Goal: Information Seeking & Learning: Get advice/opinions

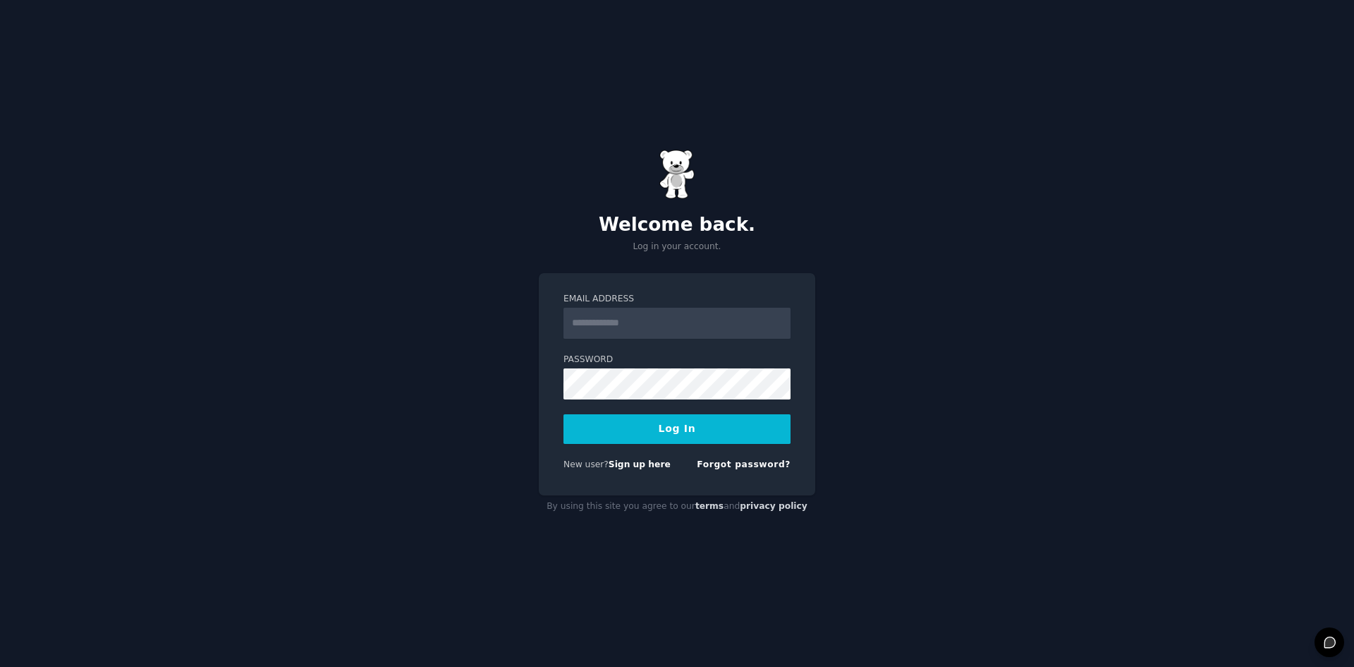
drag, startPoint x: 0, startPoint y: 0, endPoint x: 610, endPoint y: 316, distance: 687.1
click at [610, 316] on input "Email Address" at bounding box center [677, 323] width 227 height 31
click at [564, 414] on button "Log In" at bounding box center [677, 429] width 227 height 30
type input "**********"
click at [603, 353] on label "Password" at bounding box center [677, 359] width 227 height 13
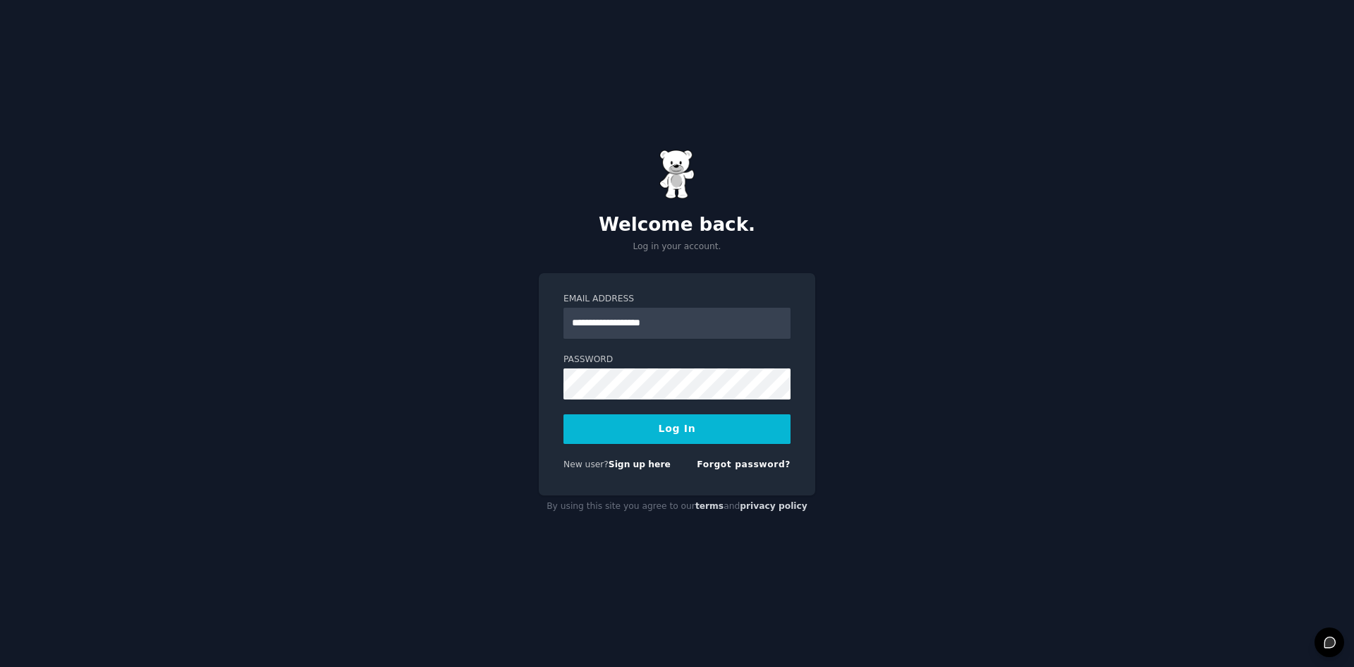
click at [650, 430] on button "Log In" at bounding box center [677, 429] width 227 height 30
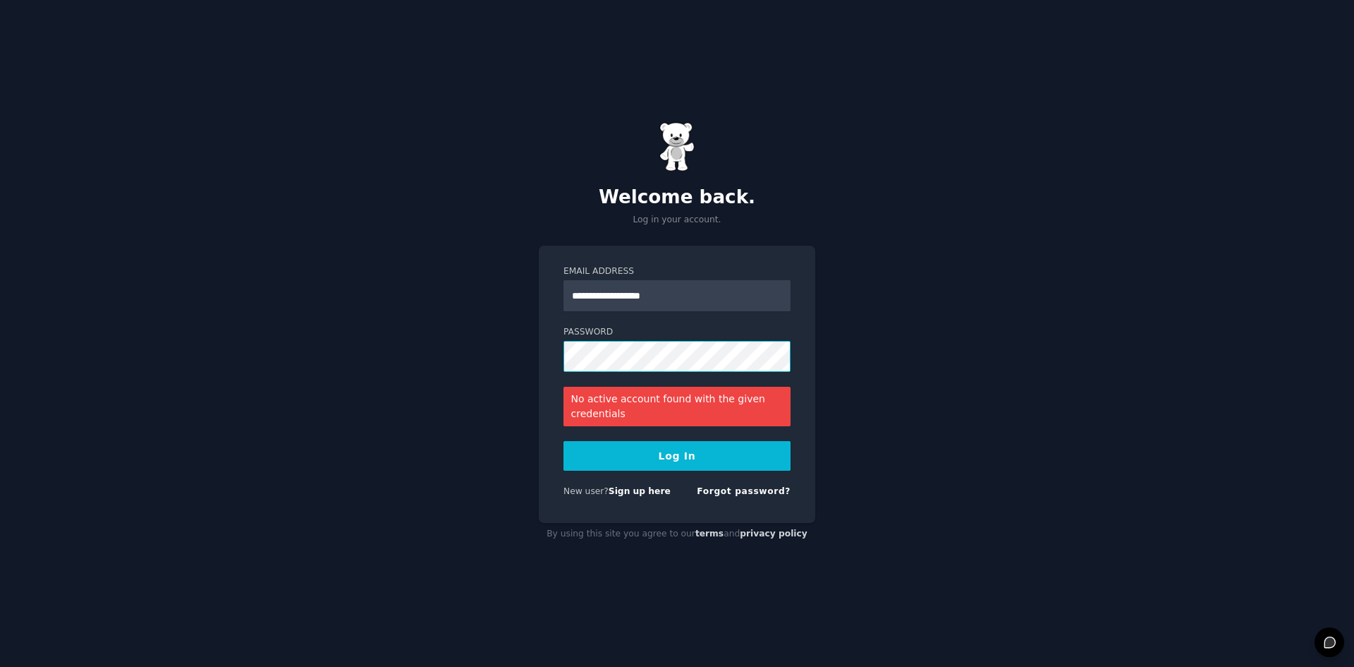
click at [564, 441] on button "Log In" at bounding box center [677, 456] width 227 height 30
click at [739, 487] on link "Forgot password?" at bounding box center [744, 491] width 94 height 10
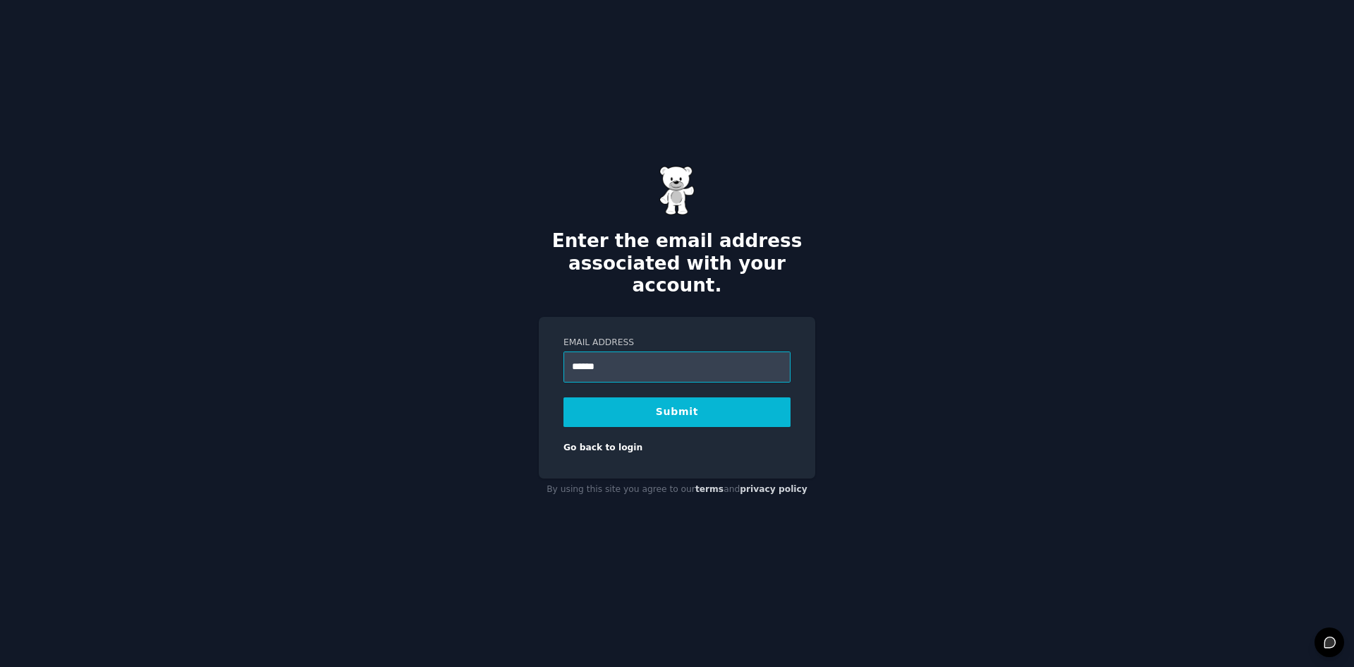
type input "**********"
click at [688, 397] on button "Submit" at bounding box center [677, 412] width 227 height 30
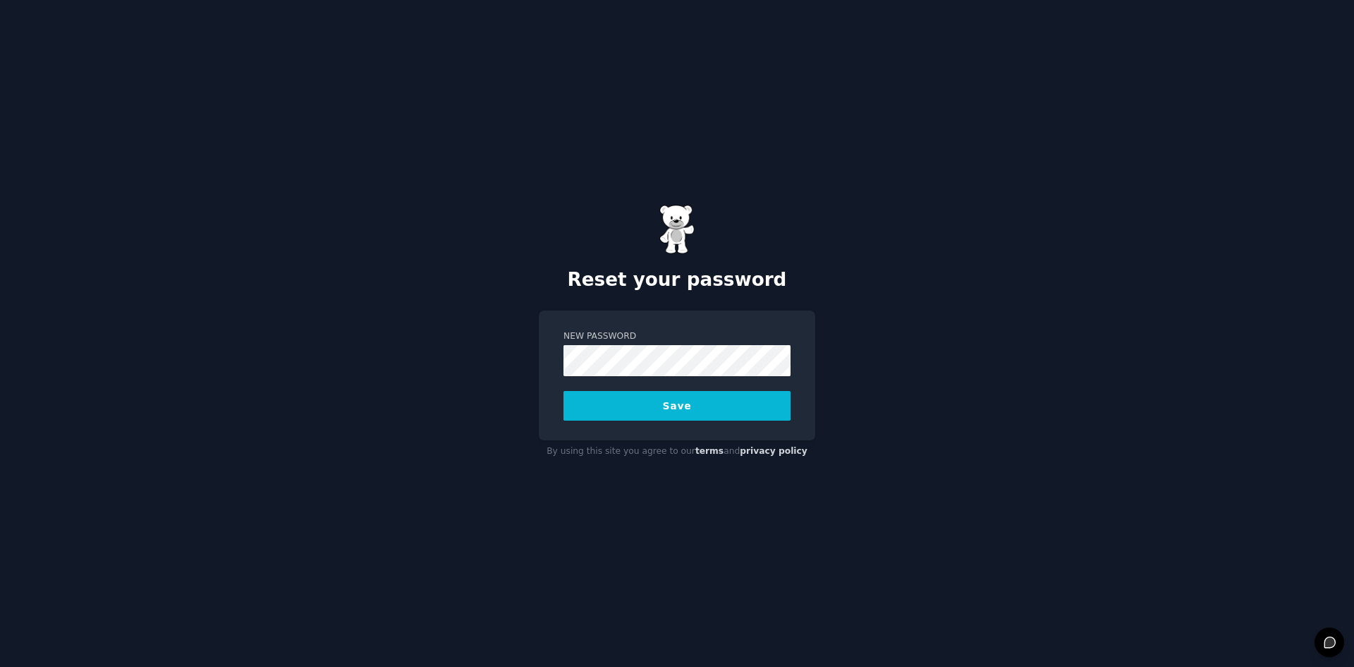
click at [564, 391] on button "Save" at bounding box center [677, 406] width 227 height 30
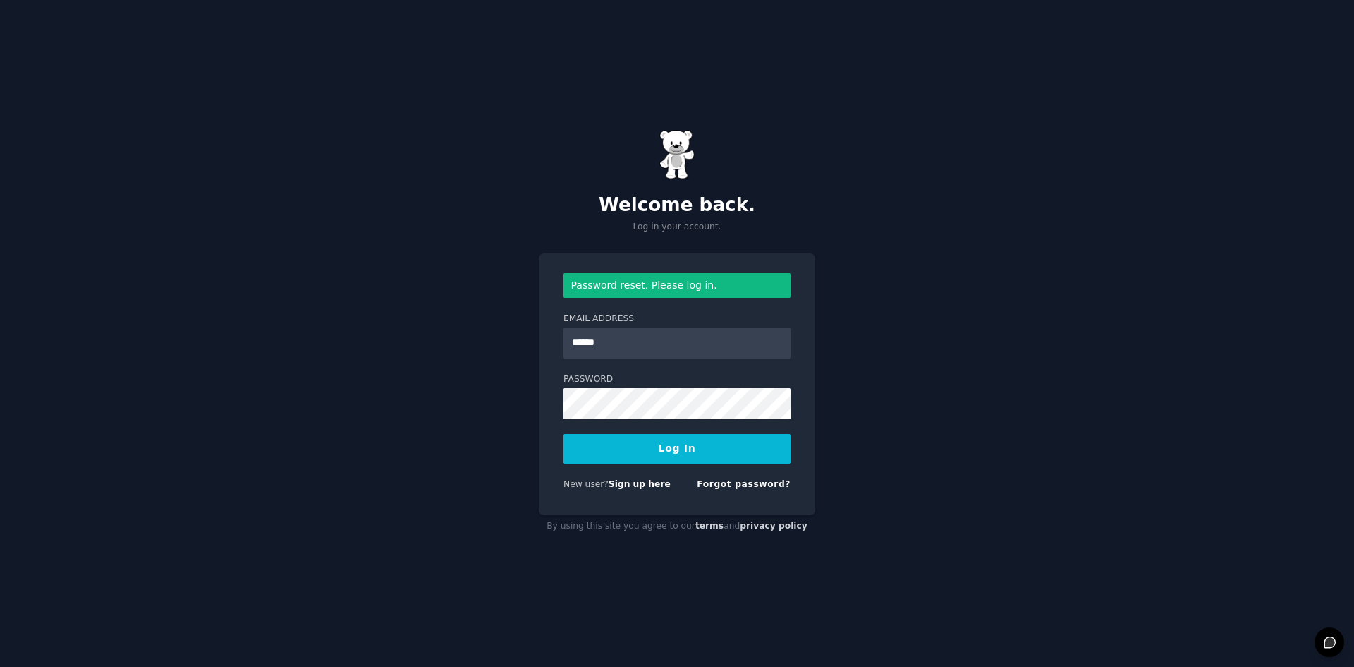
type input "**********"
click at [564, 434] on button "Log In" at bounding box center [677, 449] width 227 height 30
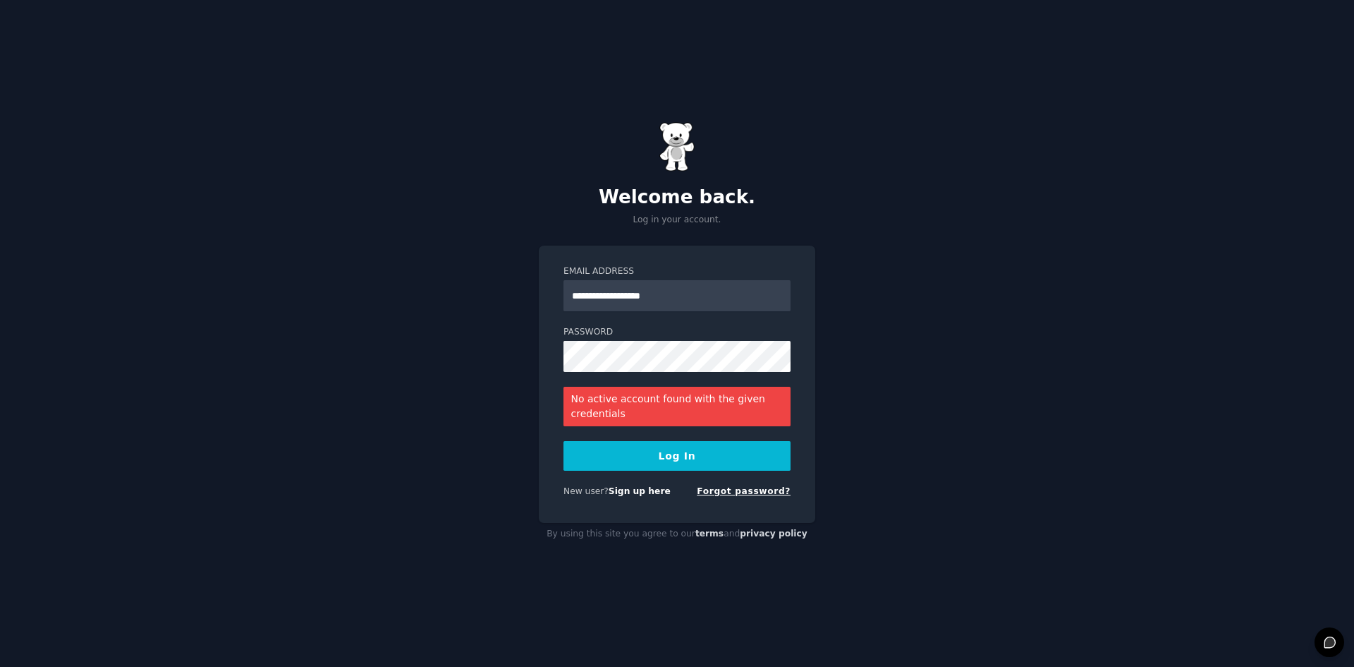
click at [737, 491] on link "Forgot password?" at bounding box center [744, 491] width 94 height 10
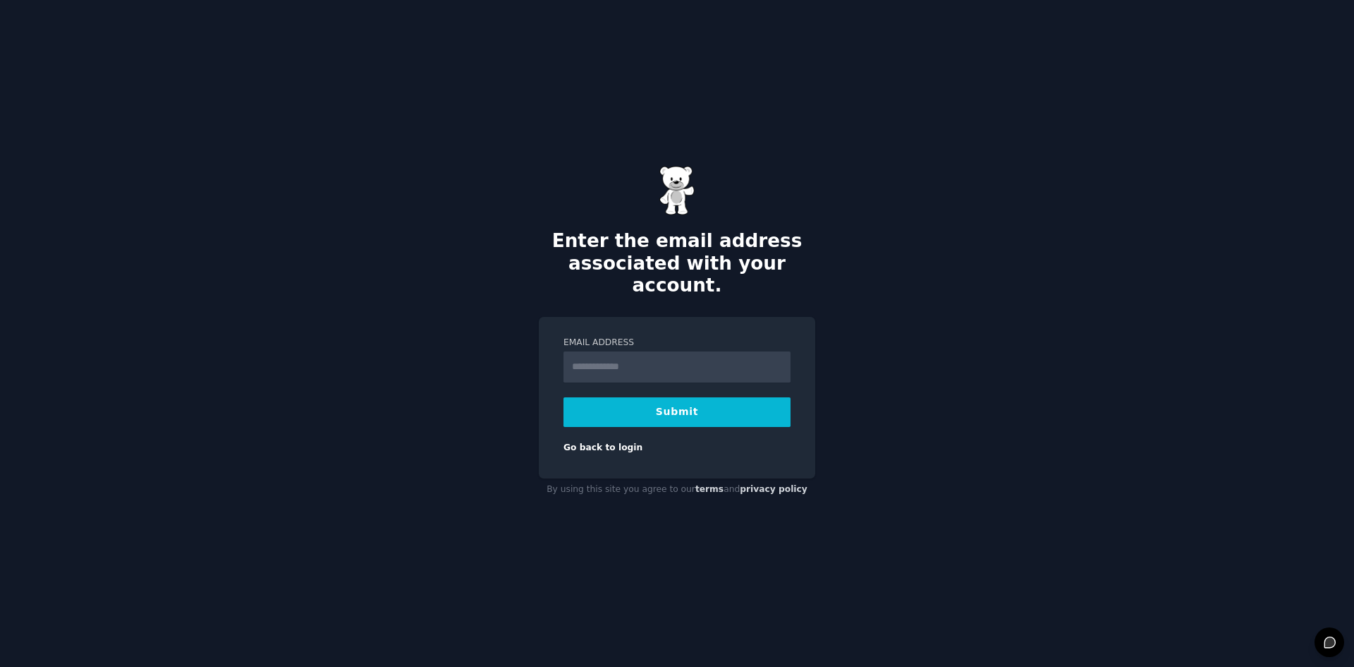
click at [660, 351] on input "Email Address" at bounding box center [677, 366] width 227 height 31
click at [760, 246] on h2 "Enter the email address associated with your account." at bounding box center [677, 263] width 277 height 67
click at [629, 364] on input "*********" at bounding box center [677, 366] width 227 height 31
type input "**********"
click at [564, 397] on button "Submit" at bounding box center [677, 412] width 227 height 30
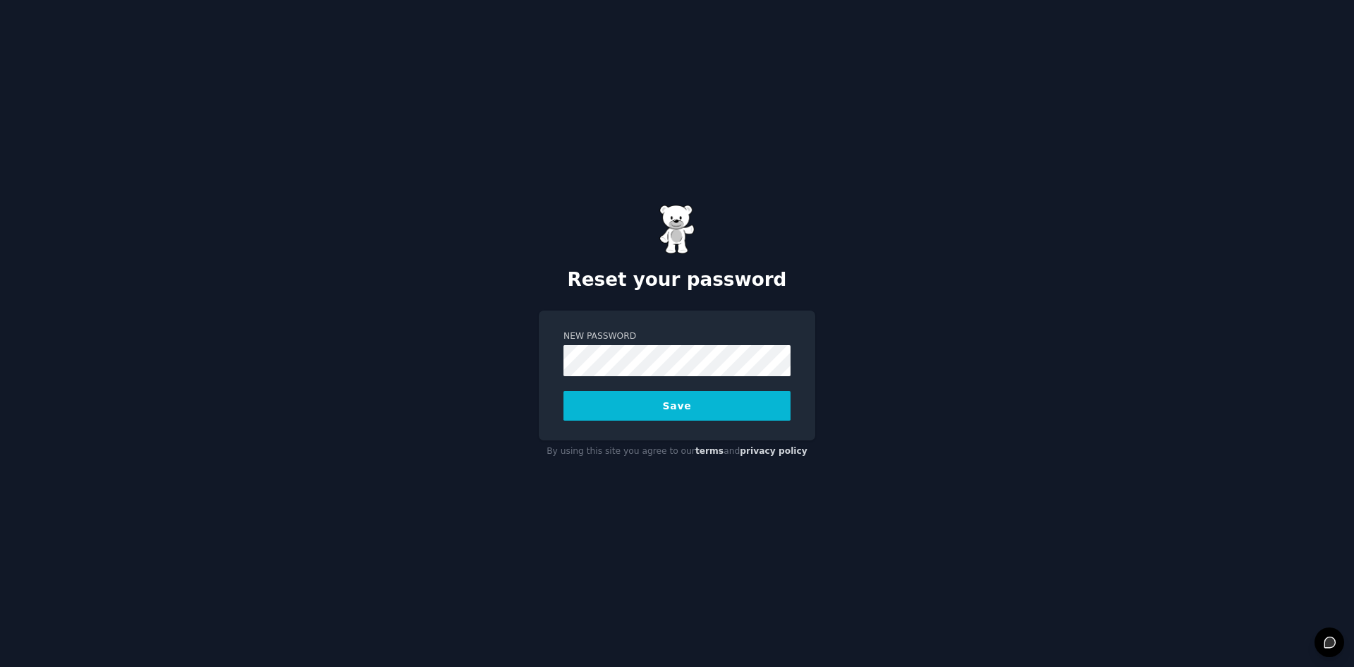
click at [564, 391] on button "Save" at bounding box center [677, 406] width 227 height 30
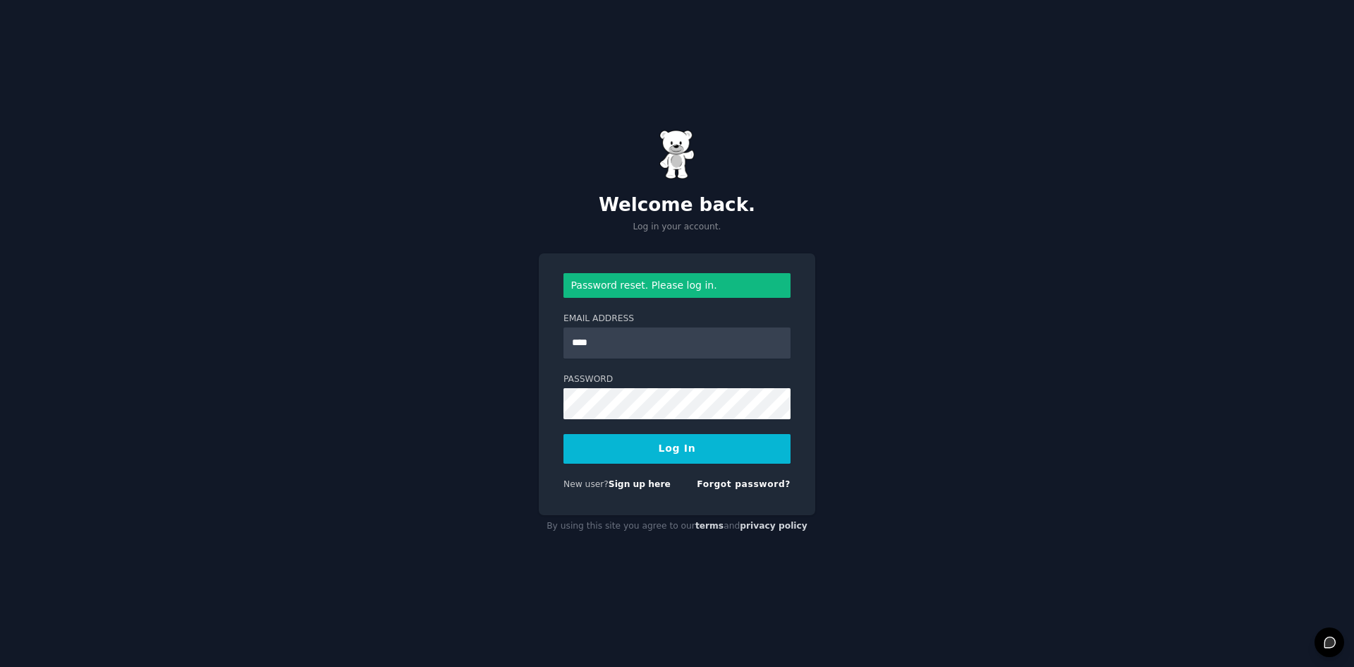
type input "**********"
click at [564, 434] on button "Log In" at bounding box center [677, 449] width 227 height 30
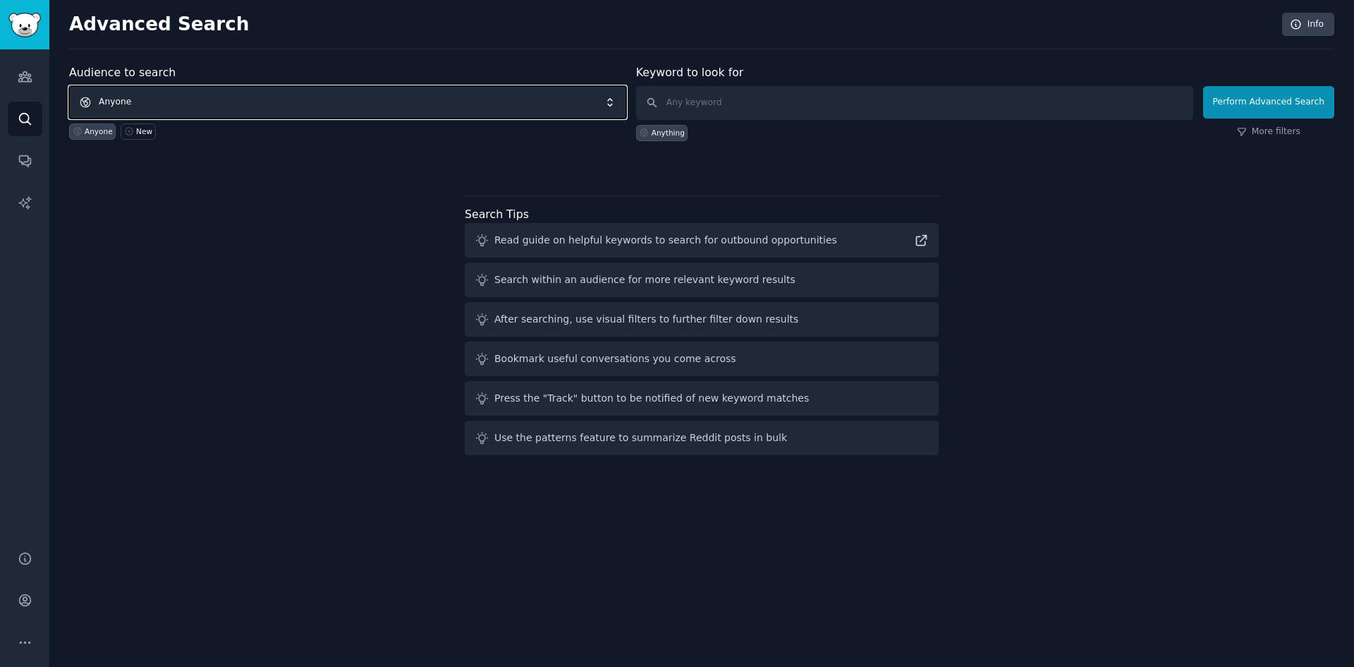
click at [140, 101] on span "Anyone" at bounding box center [347, 102] width 557 height 32
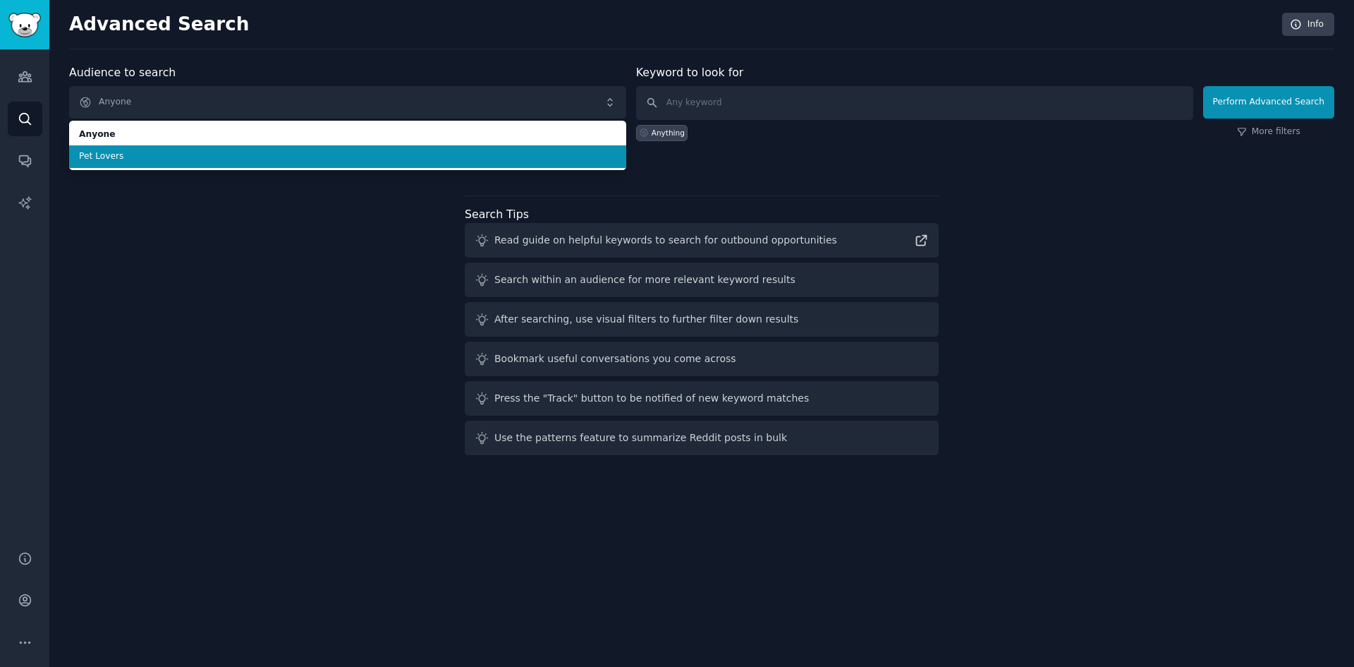
click at [165, 155] on span "Pet Lovers" at bounding box center [348, 156] width 538 height 13
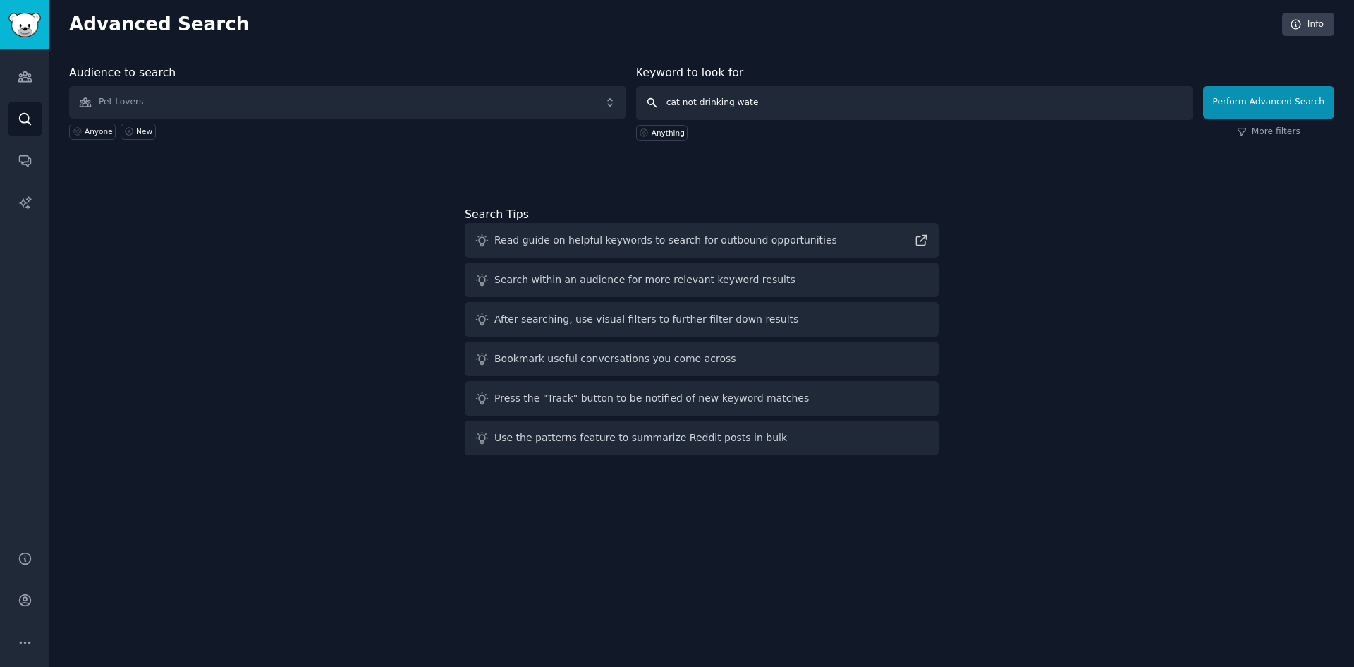
type input "cat not drinking water"
click button "Perform Advanced Search" at bounding box center [1268, 102] width 131 height 32
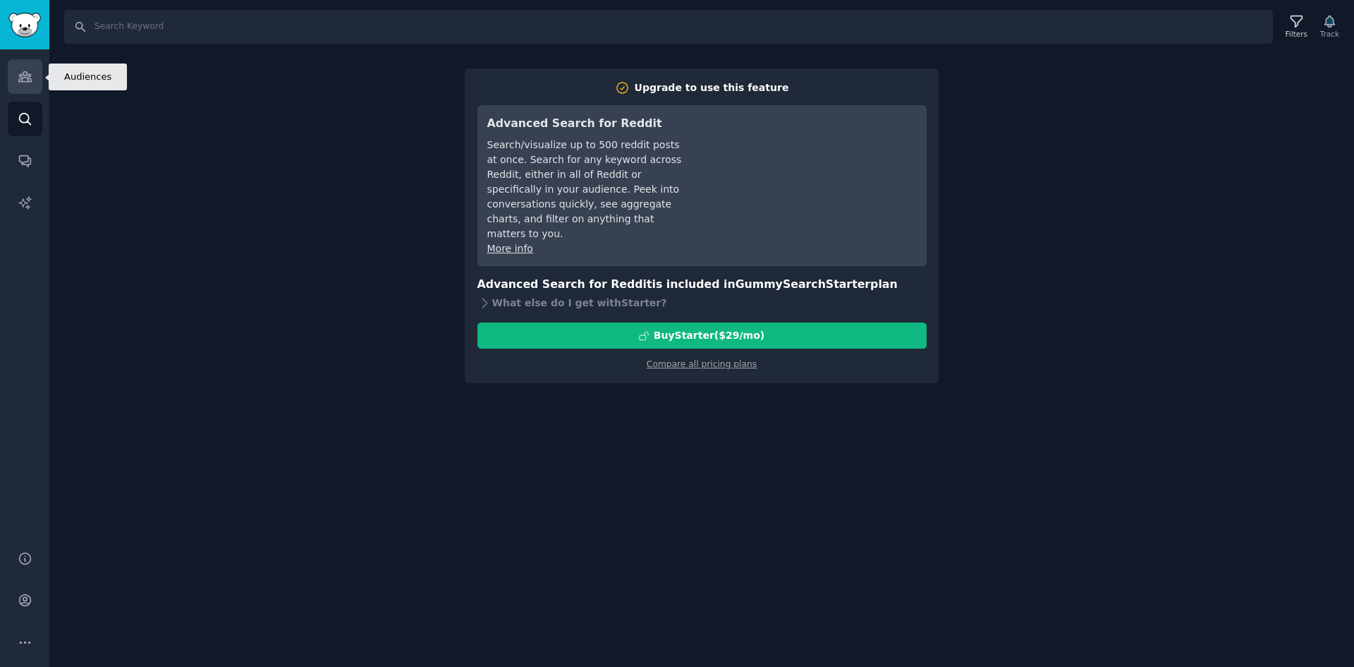
click at [18, 83] on icon "Sidebar" at bounding box center [25, 76] width 15 height 15
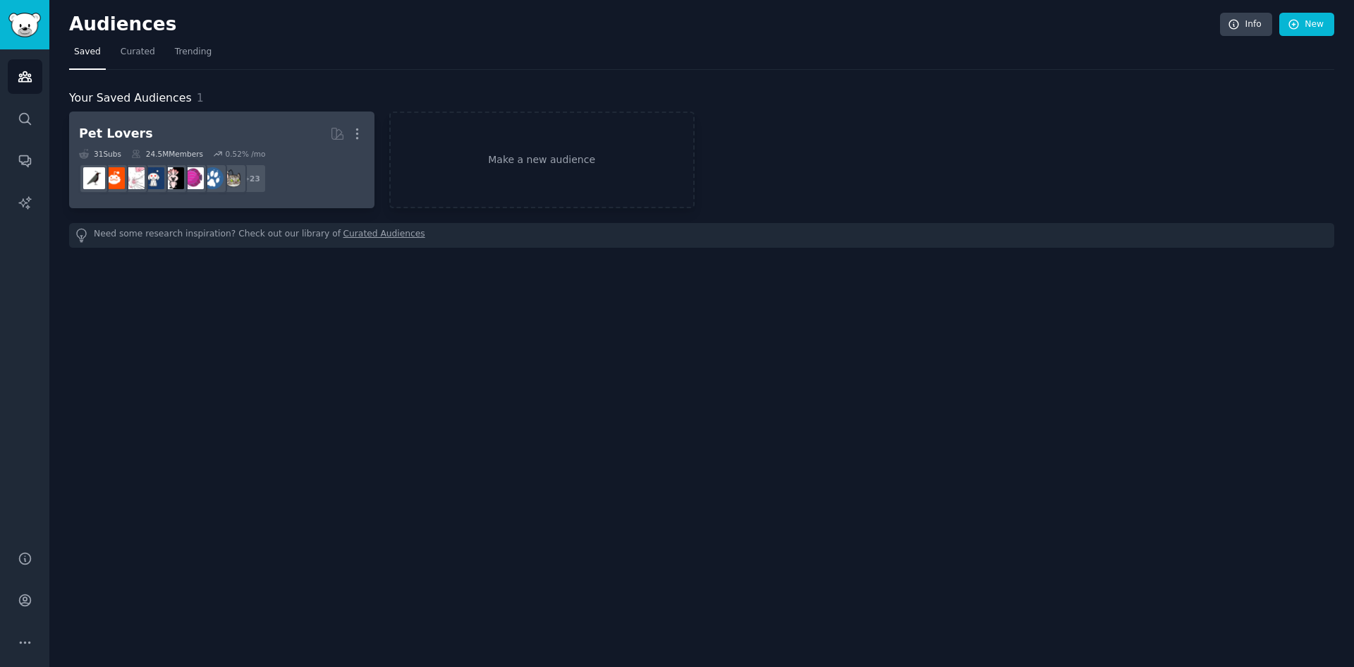
click at [248, 101] on div "Your Saved Audiences 1" at bounding box center [701, 99] width 1265 height 18
click at [233, 130] on h2 "Pet Lovers More" at bounding box center [222, 133] width 286 height 25
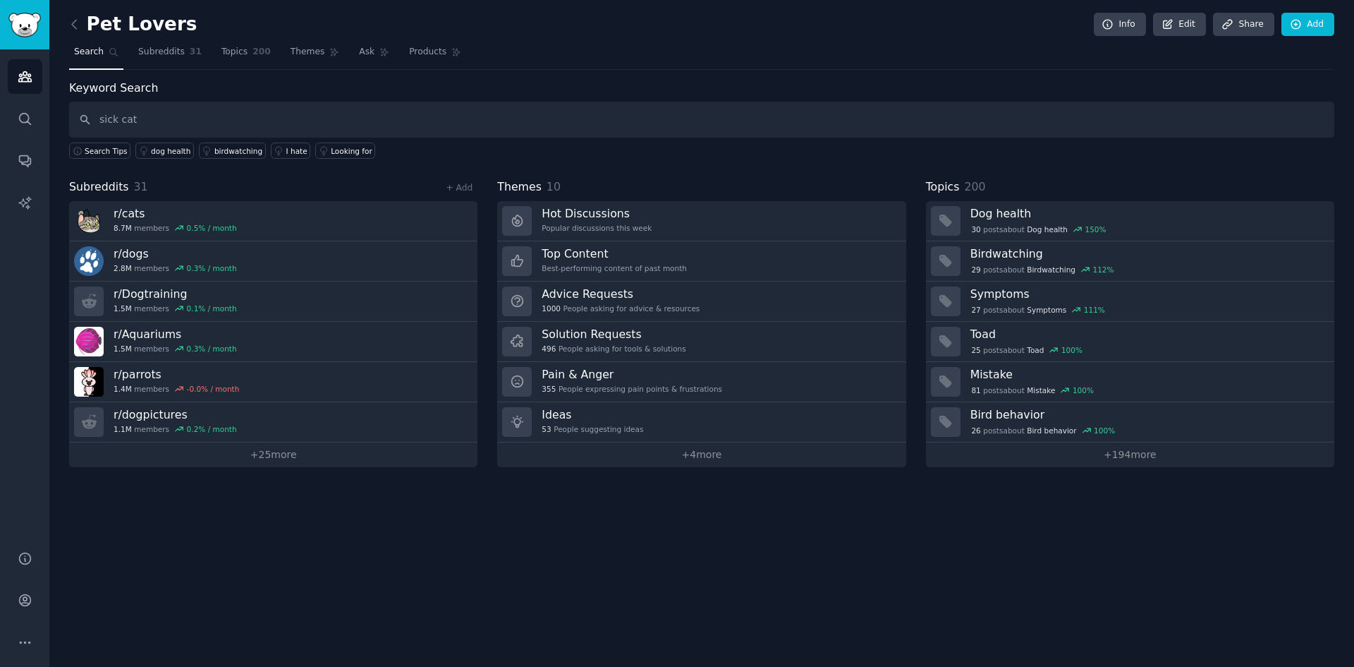
type input "sick cat"
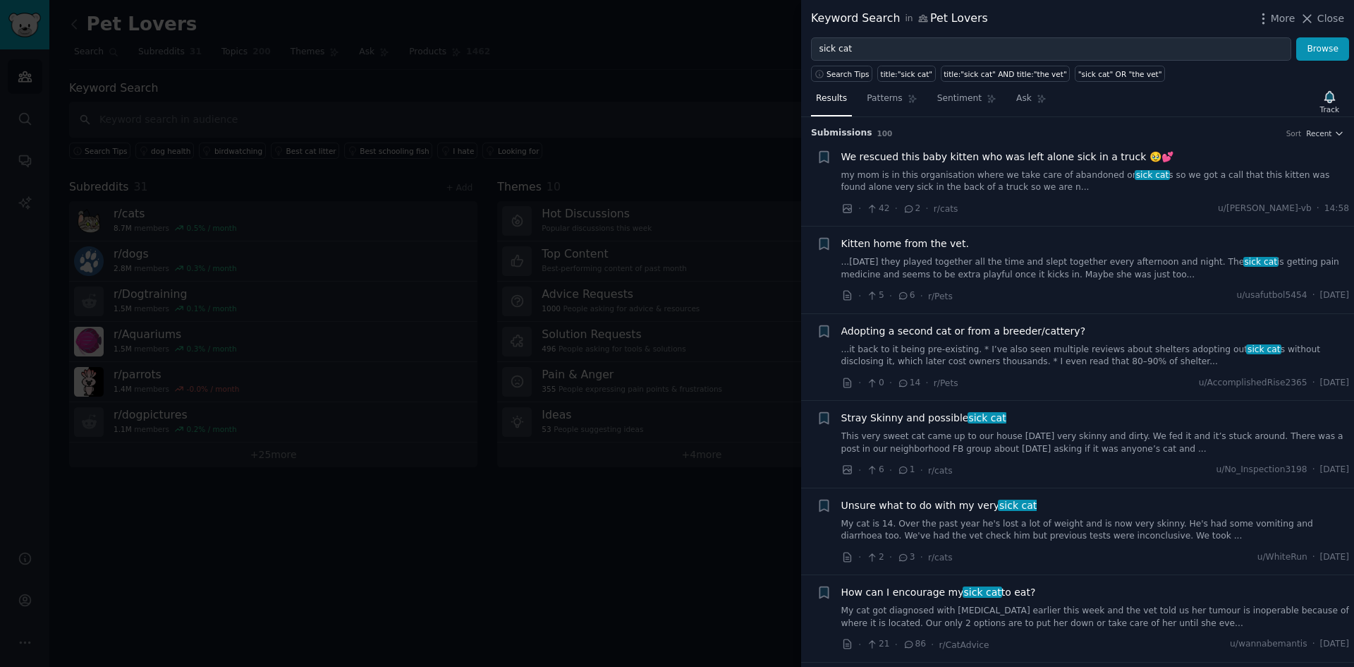
click at [1084, 537] on link "My cat is 14. Over the past year he's lost a lot of weight and is now very skin…" at bounding box center [1096, 530] width 509 height 25
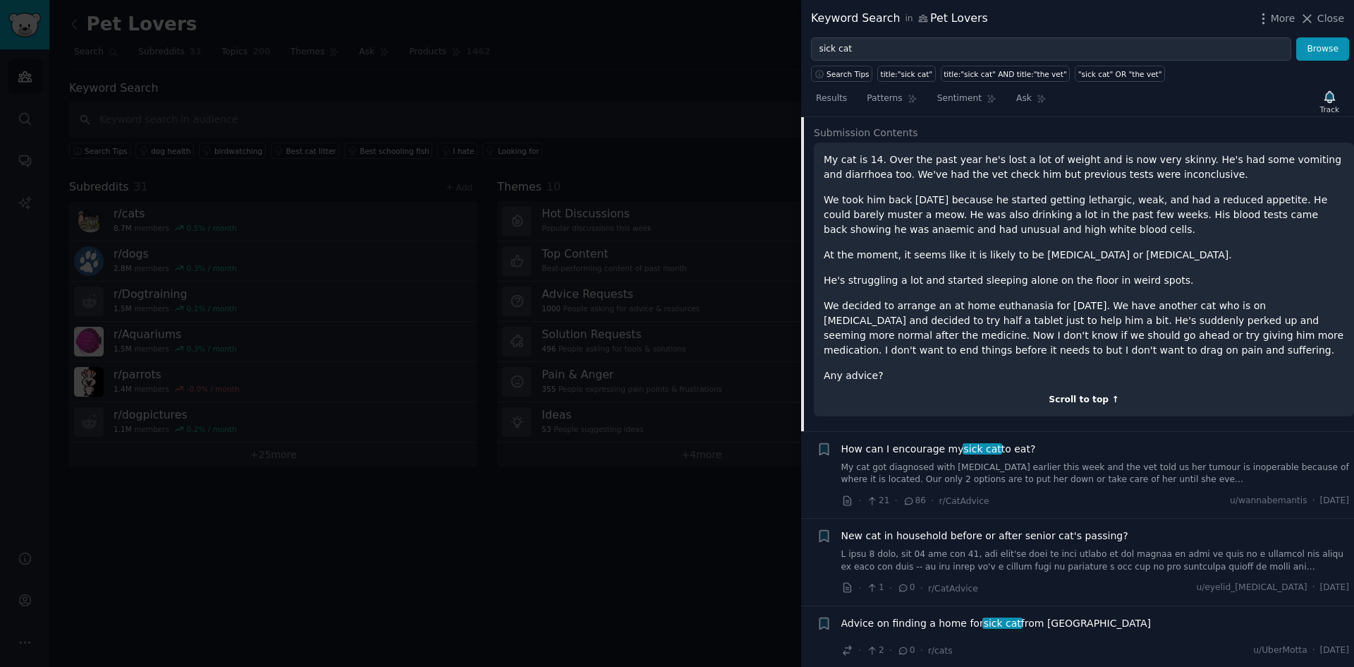
scroll to position [512, 0]
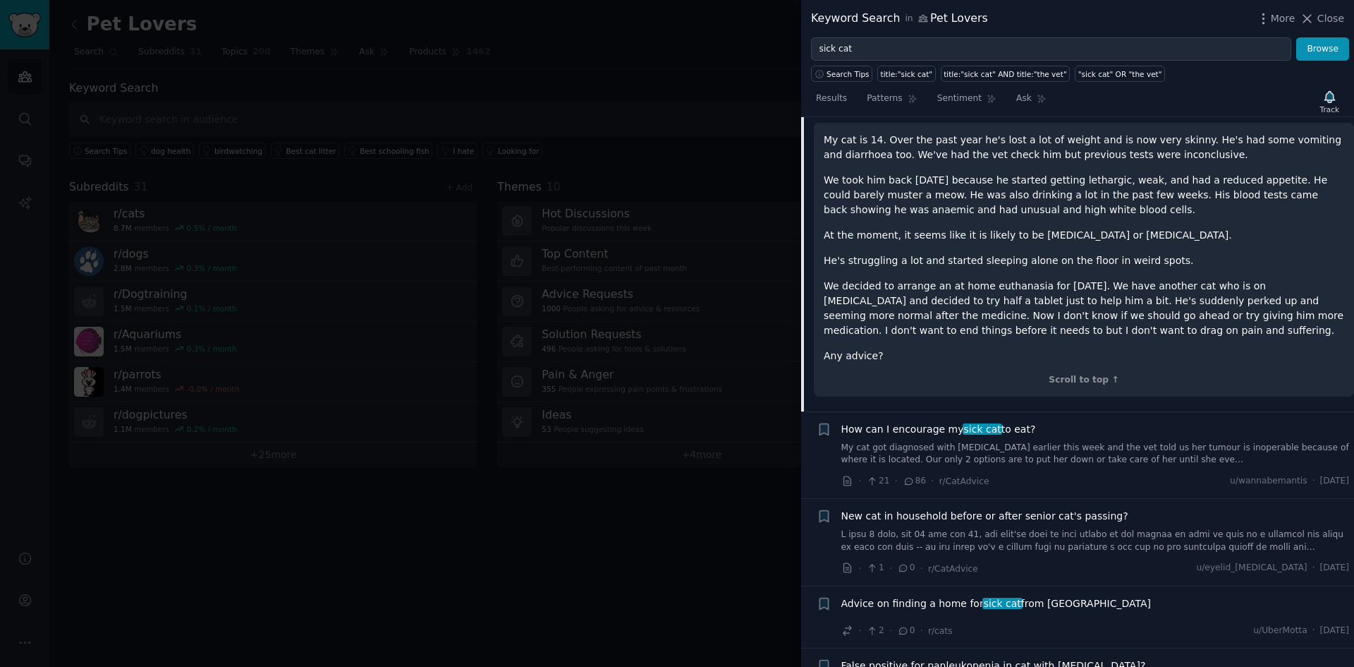
click at [1079, 440] on div "How can I encourage my sick cat to eat? My cat got diagnosed with cancer earlie…" at bounding box center [1096, 444] width 509 height 44
click at [993, 430] on span "How can I encourage my sick cat to eat?" at bounding box center [939, 429] width 195 height 15
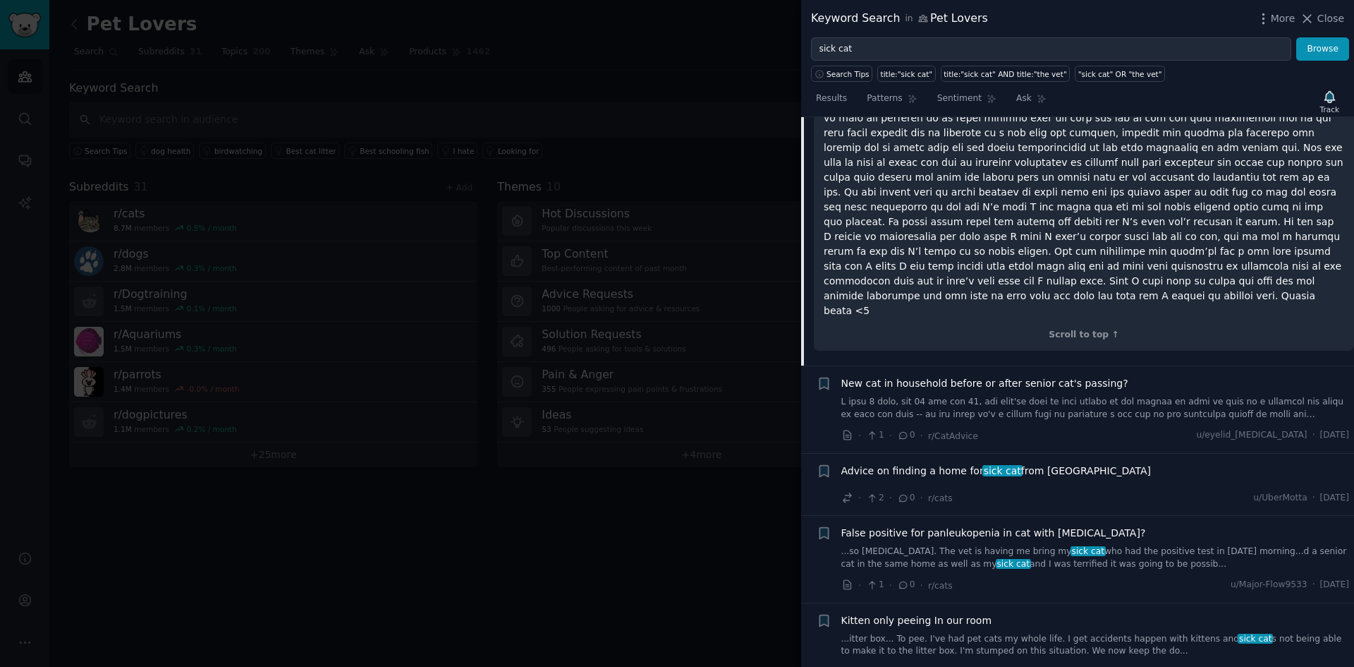
scroll to position [881, 0]
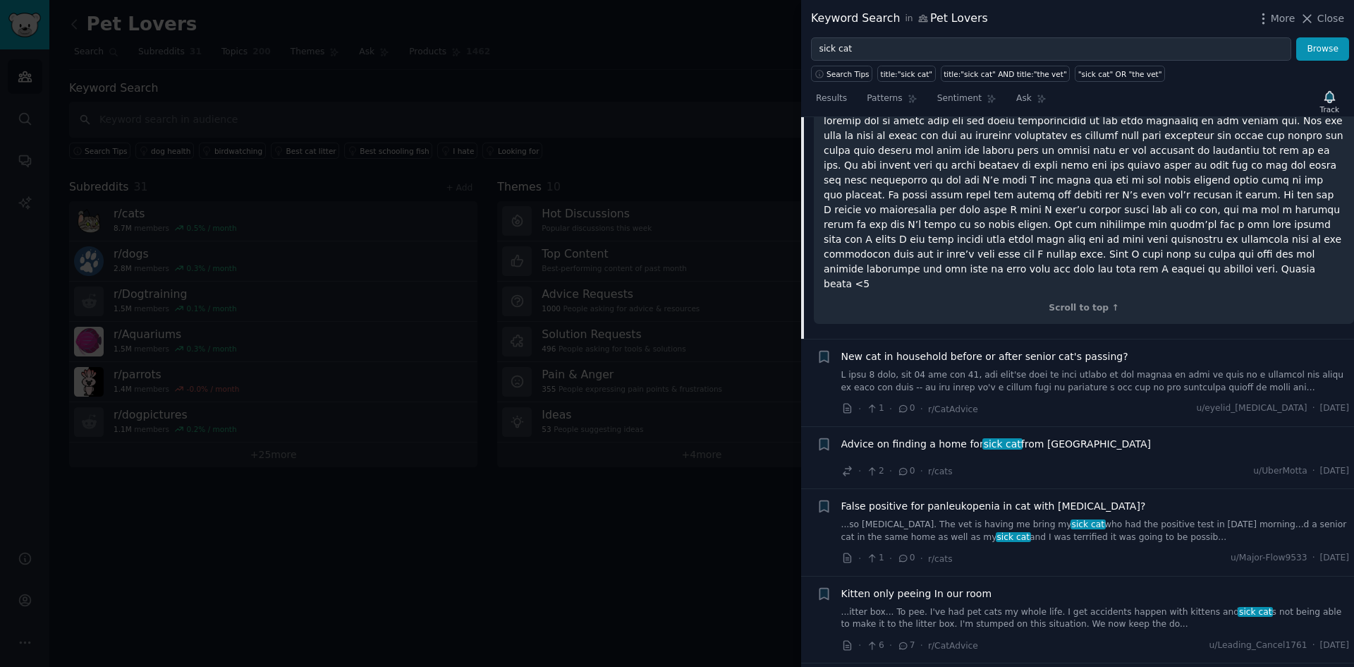
click at [1041, 606] on link "...itter box... To pee. I've had pet cats my whole life. I get accidents happen…" at bounding box center [1096, 618] width 509 height 25
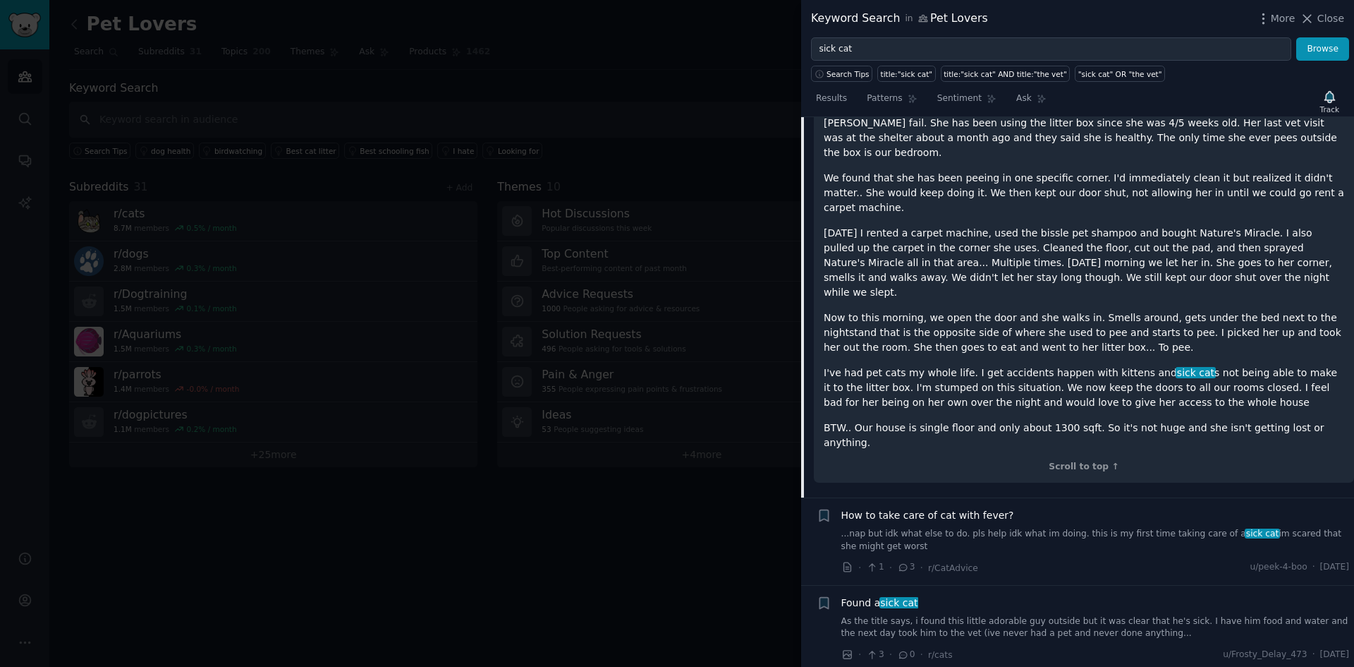
scroll to position [1134, 0]
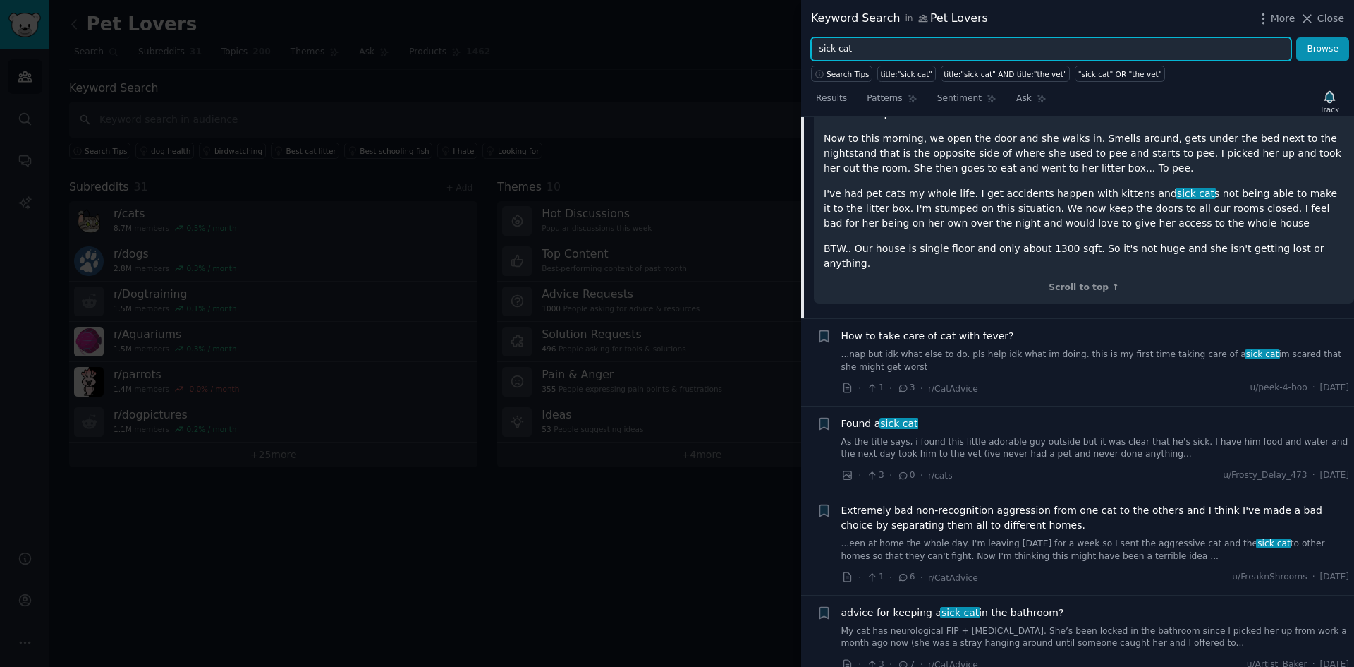
click at [904, 42] on input "sick cat" at bounding box center [1051, 49] width 480 height 24
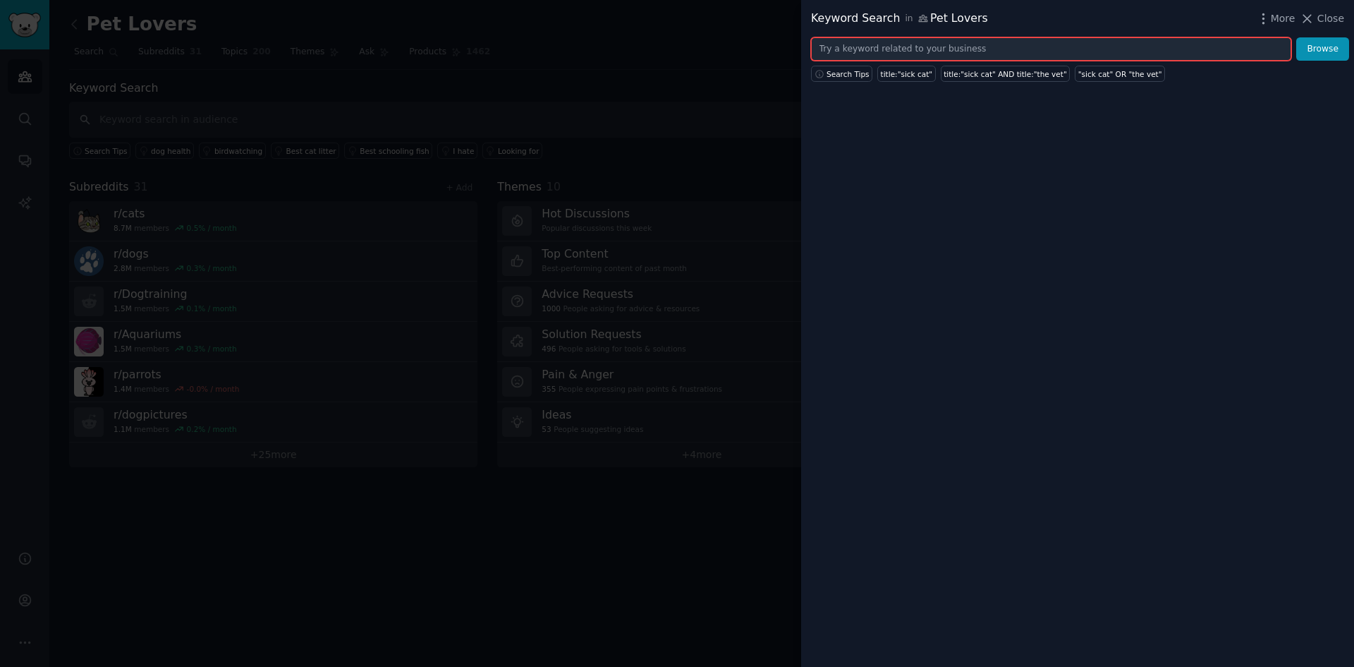
type input "d"
type input "m"
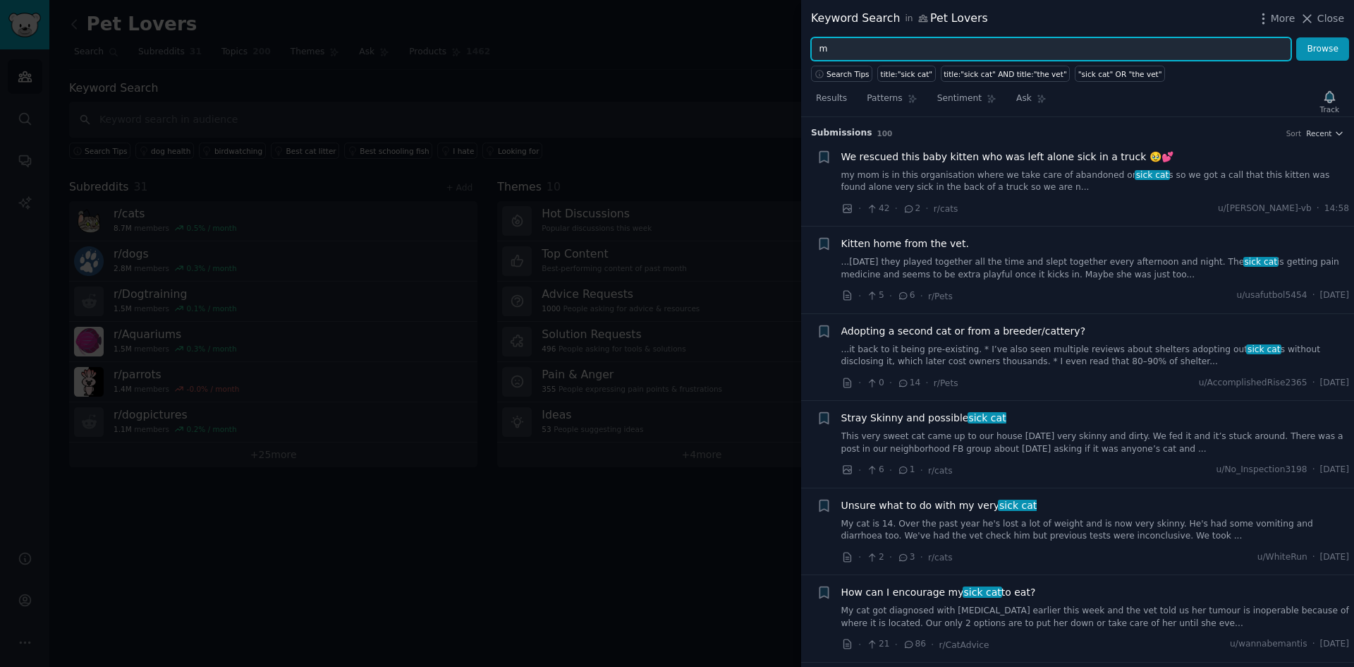
drag, startPoint x: 904, startPoint y: 42, endPoint x: 892, endPoint y: 54, distance: 16.5
click at [904, 42] on input "m" at bounding box center [1051, 49] width 480 height 24
click at [892, 54] on input "m" at bounding box center [1051, 49] width 480 height 24
type input "cat won't drink"
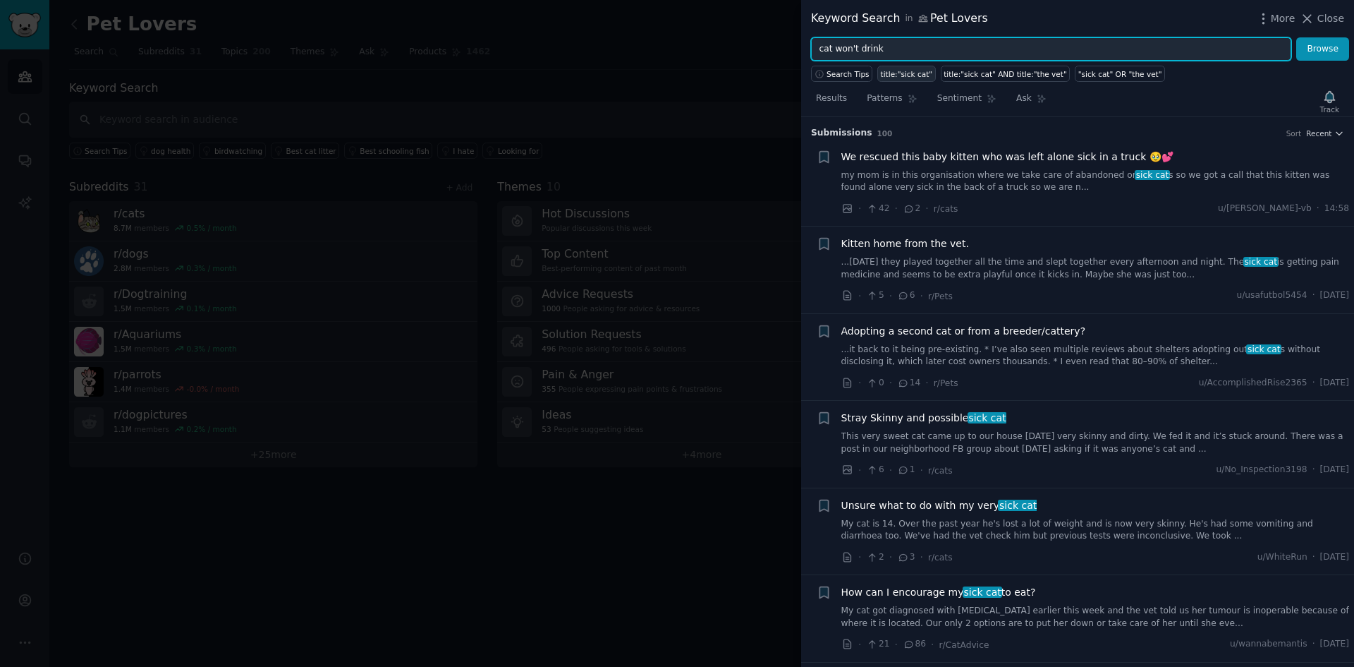
click at [1297, 37] on button "Browse" at bounding box center [1323, 49] width 53 height 24
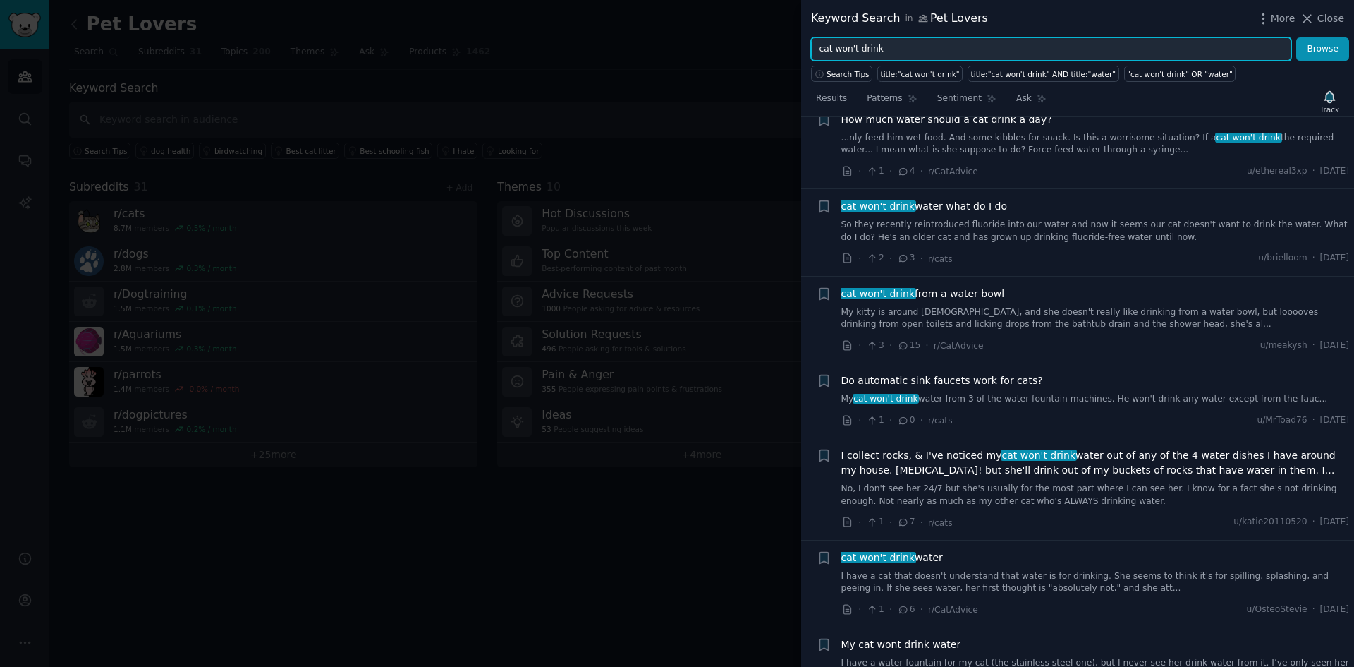
scroll to position [0, 0]
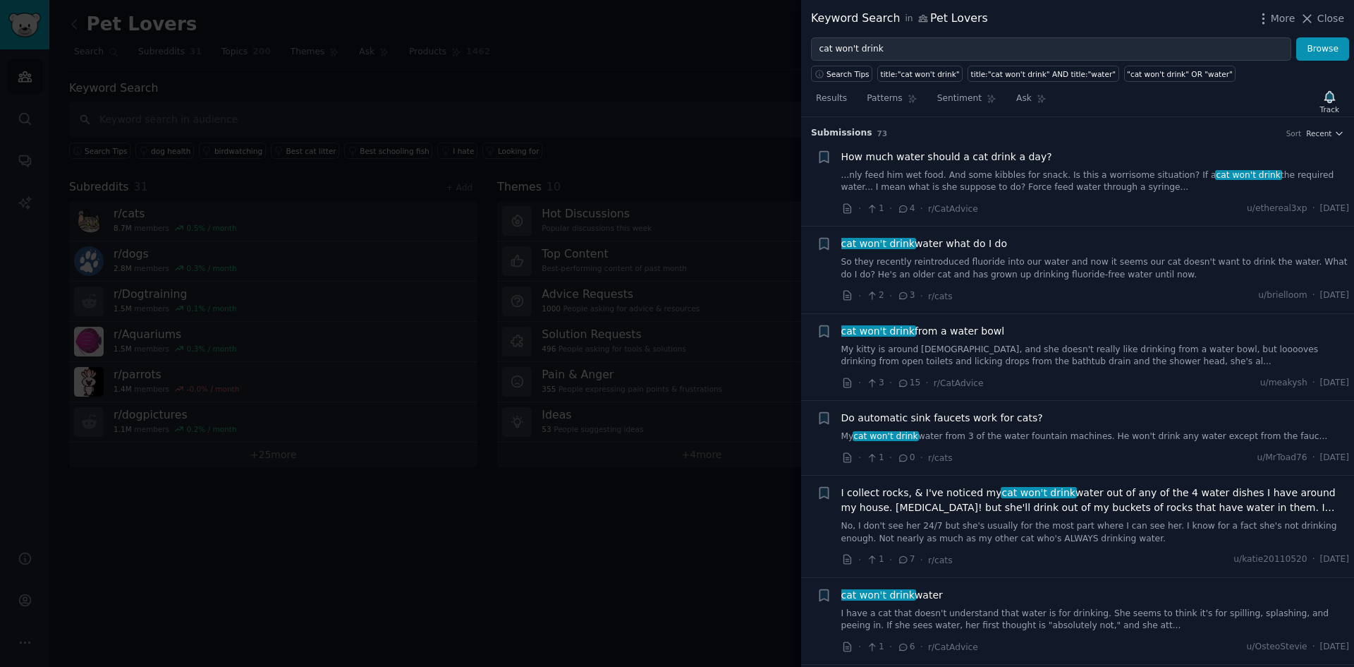
click at [1050, 261] on link "So they recently reintroduced fluoride into our water and now it seems our cat …" at bounding box center [1096, 268] width 509 height 25
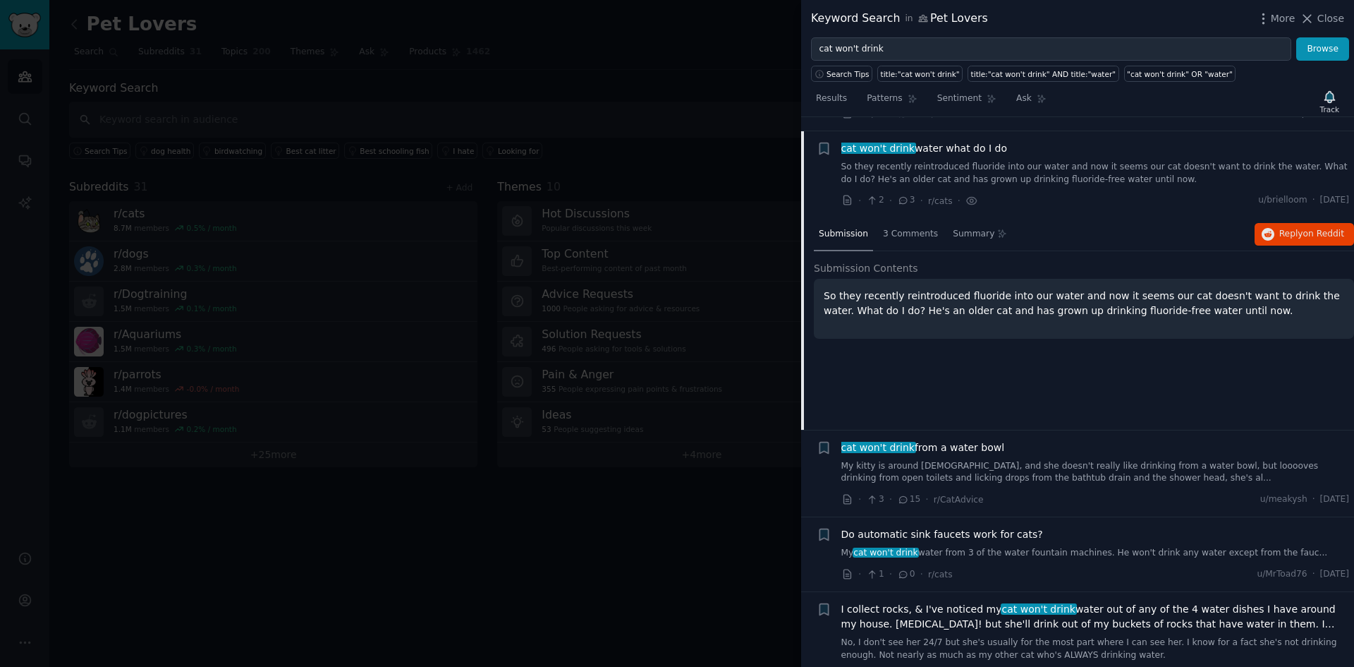
scroll to position [109, 0]
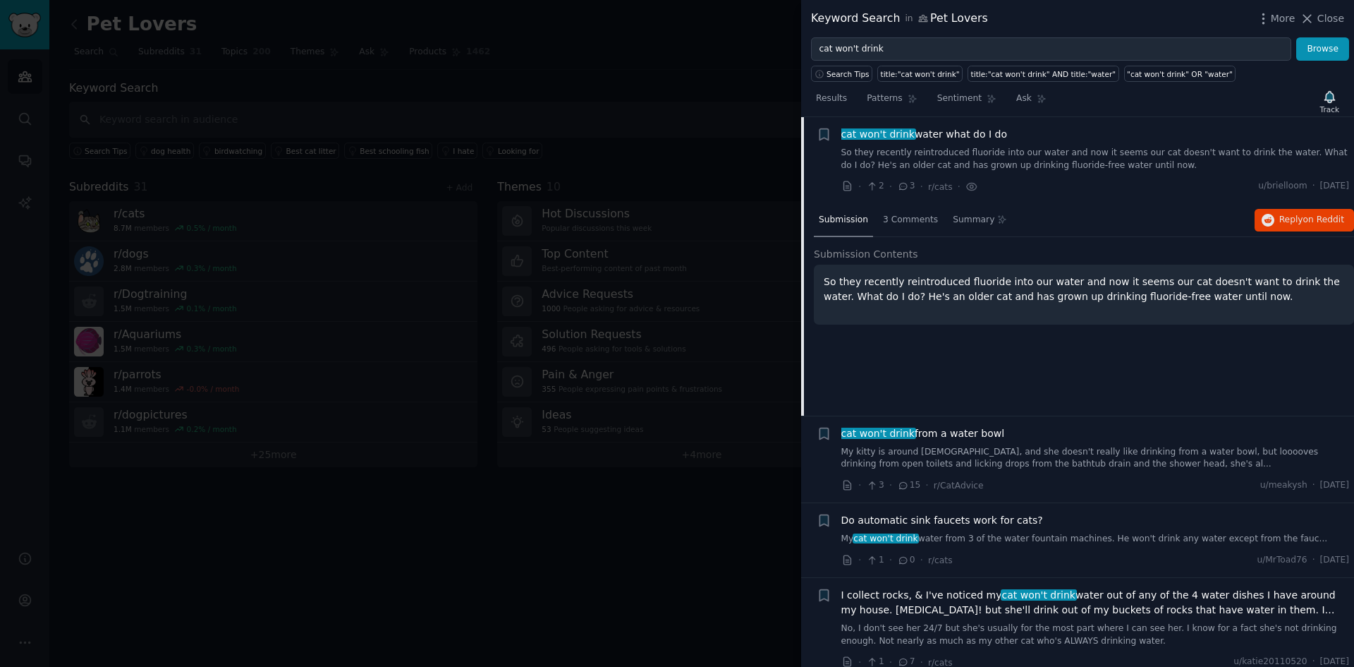
drag, startPoint x: 1090, startPoint y: 308, endPoint x: 1026, endPoint y: 294, distance: 65.6
click at [1026, 294] on p "So they recently reintroduced fluoride into our water and now it seems our cat …" at bounding box center [1084, 289] width 521 height 30
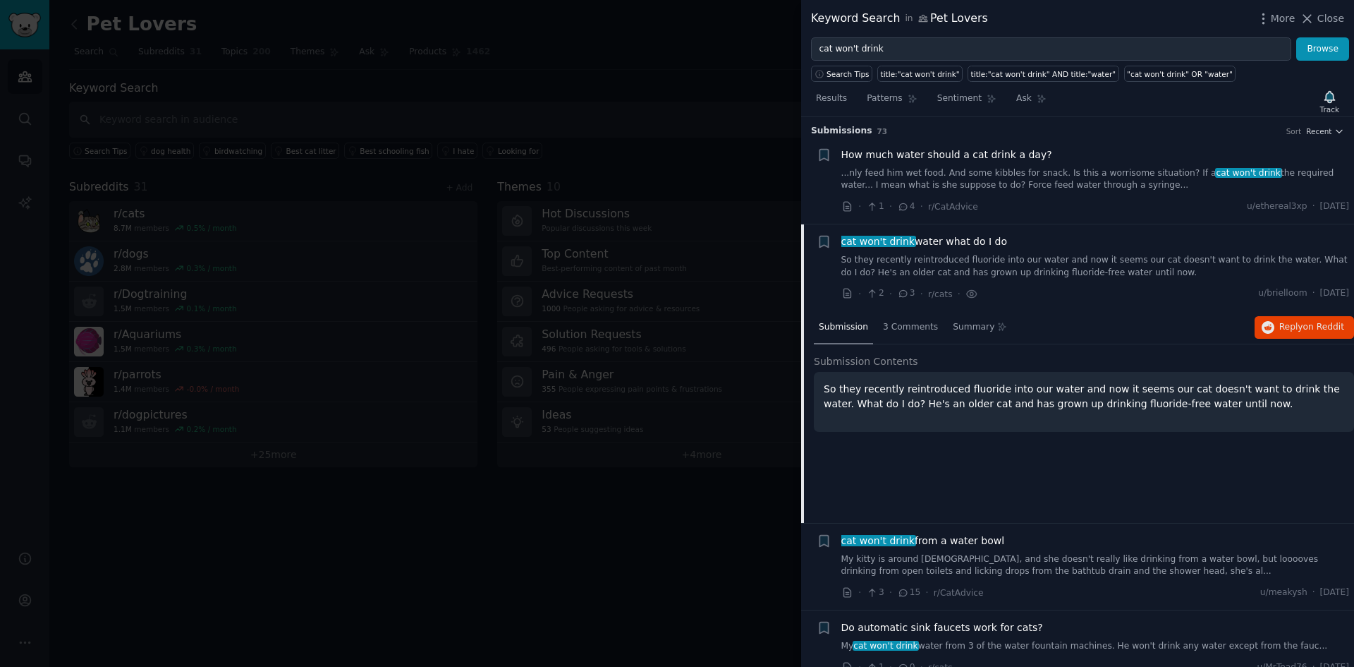
scroll to position [0, 0]
click at [1004, 174] on link "...nly feed him wet food. And some kibbles for snack. Is this a worrisome situa…" at bounding box center [1096, 181] width 509 height 25
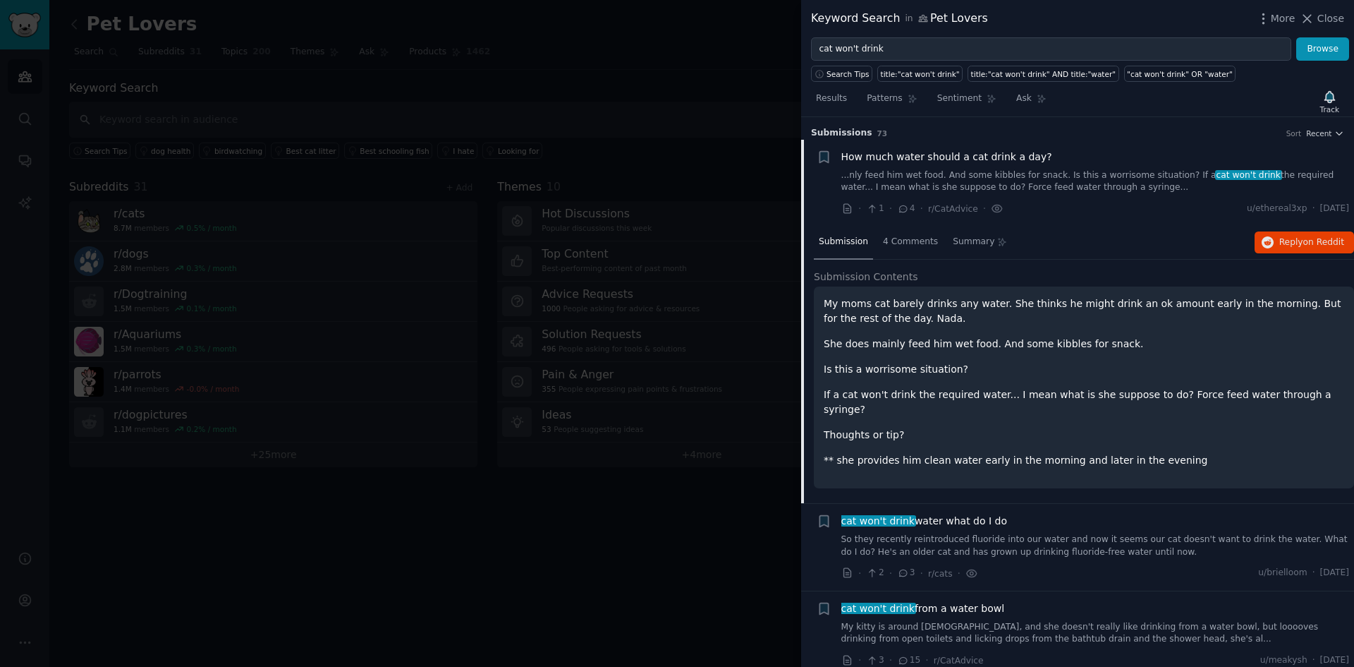
scroll to position [23, 0]
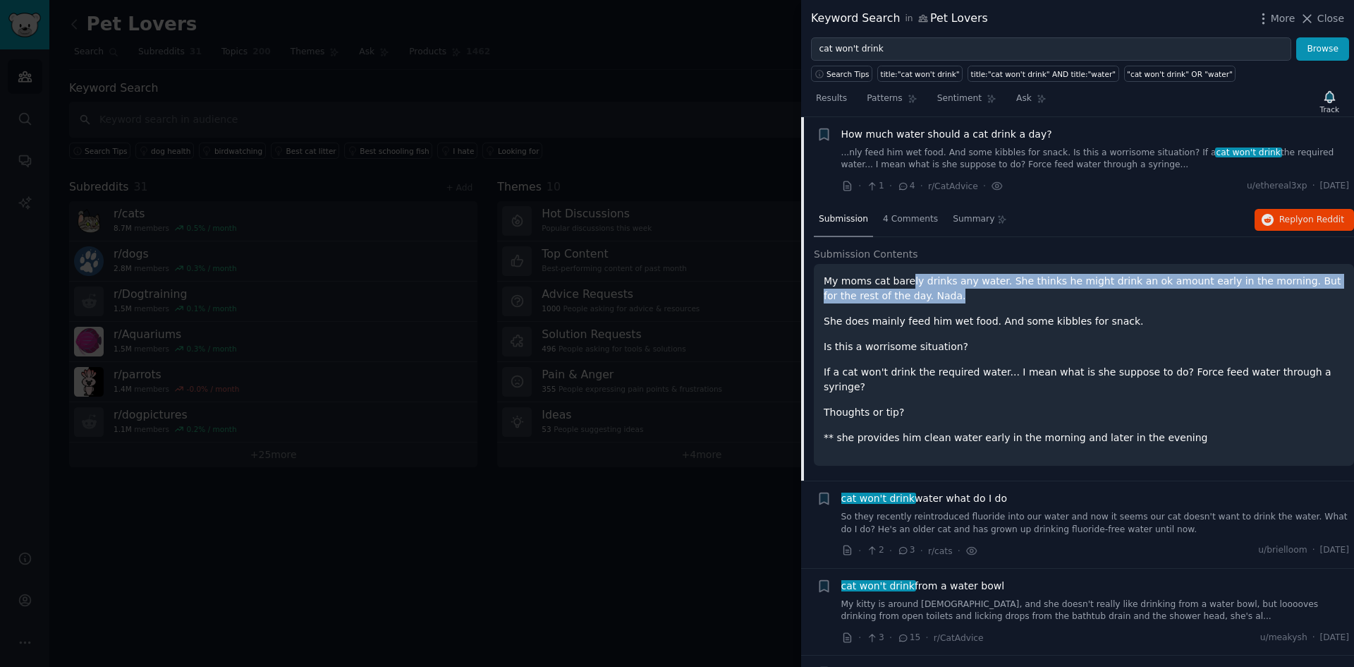
drag, startPoint x: 917, startPoint y: 281, endPoint x: 1043, endPoint y: 297, distance: 127.2
click at [1043, 297] on p "My moms cat barely drinks any water. She thinks he might drink an ok amount ear…" at bounding box center [1084, 289] width 521 height 30
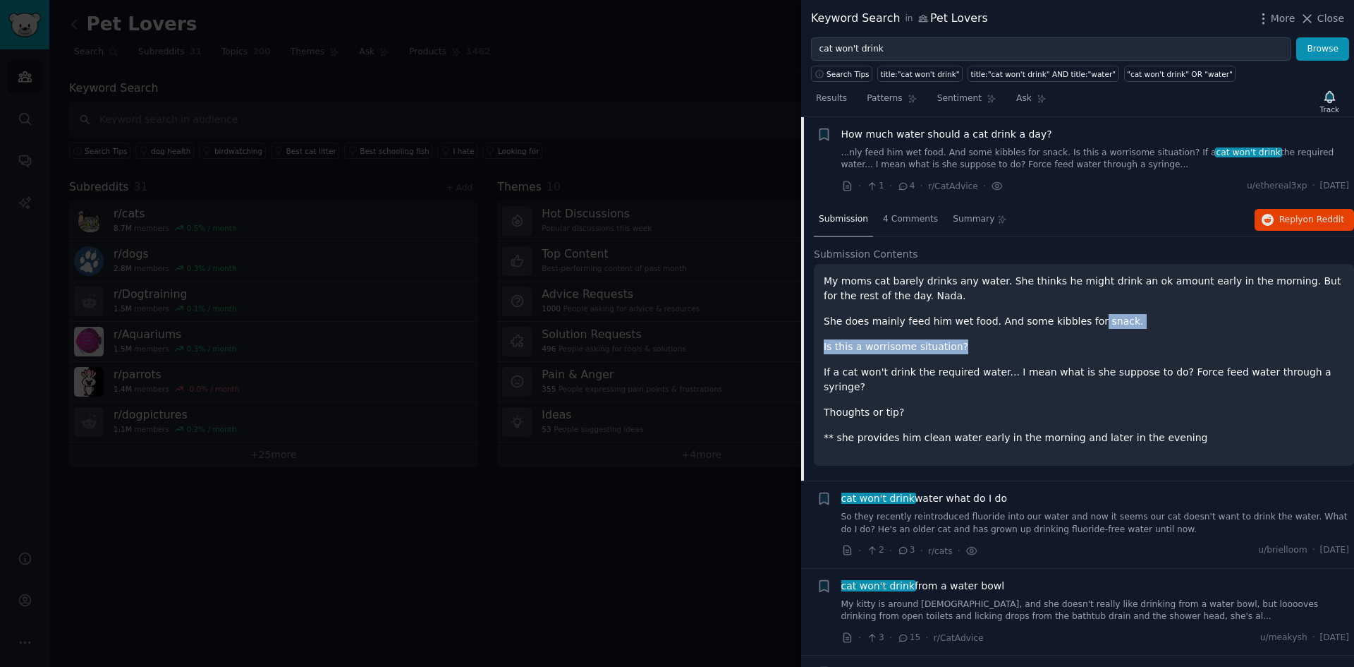
drag, startPoint x: 1078, startPoint y: 315, endPoint x: 1099, endPoint y: 334, distance: 28.9
click at [1101, 332] on div "My moms cat barely drinks any water. She thinks he might drink an ok amount ear…" at bounding box center [1084, 359] width 521 height 171
click at [1098, 334] on div "My moms cat barely drinks any water. She thinks he might drink an ok amount ear…" at bounding box center [1084, 359] width 521 height 171
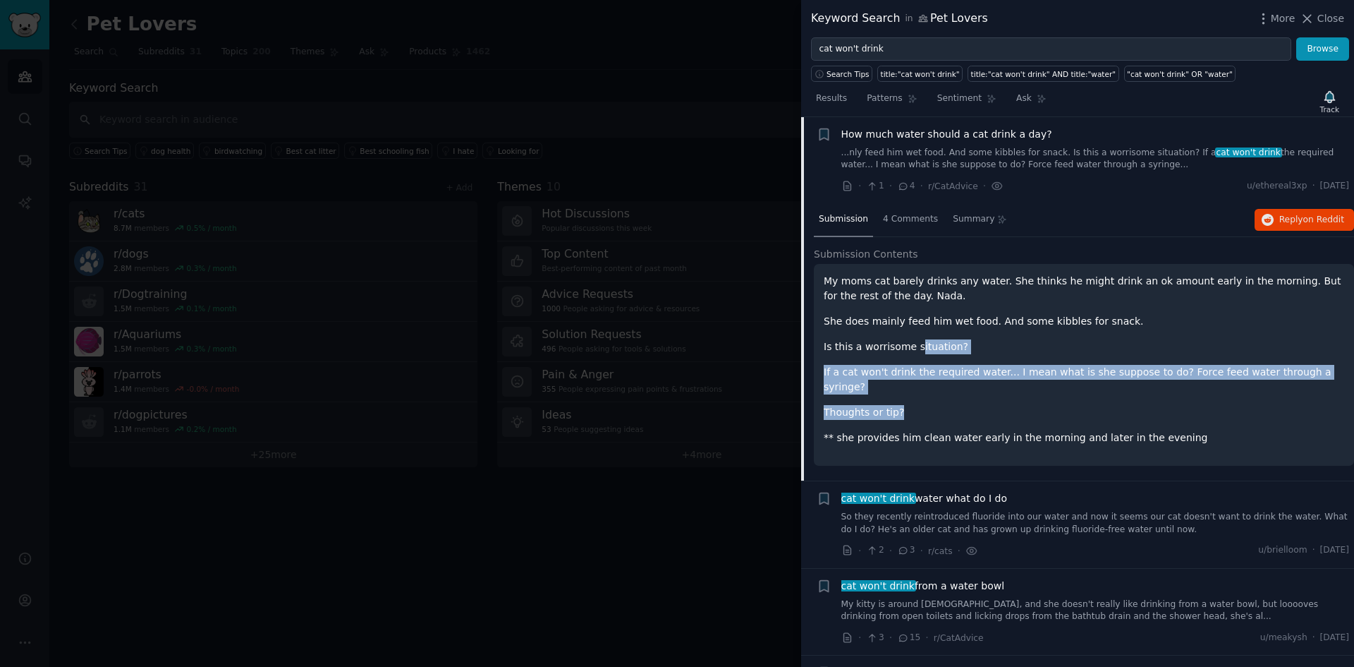
drag, startPoint x: 911, startPoint y: 347, endPoint x: 957, endPoint y: 384, distance: 59.2
click at [957, 384] on div "My moms cat barely drinks any water. She thinks he might drink an ok amount ear…" at bounding box center [1084, 359] width 521 height 171
click at [965, 384] on div "My moms cat barely drinks any water. She thinks he might drink an ok amount ear…" at bounding box center [1084, 359] width 521 height 171
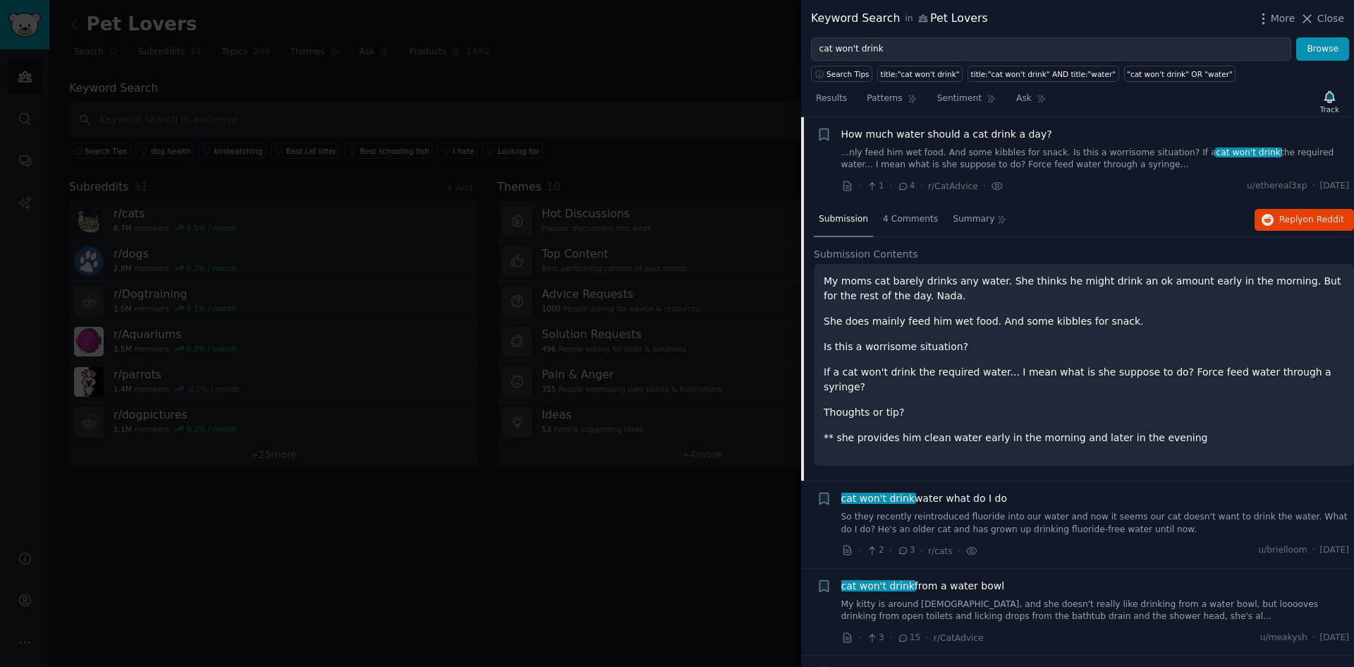
click at [921, 376] on p "If a cat won't drink the required water... I mean what is she suppose to do? Fo…" at bounding box center [1084, 380] width 521 height 30
click at [949, 381] on div "My moms cat barely drinks any water. She thinks he might drink an ok amount ear…" at bounding box center [1084, 359] width 521 height 171
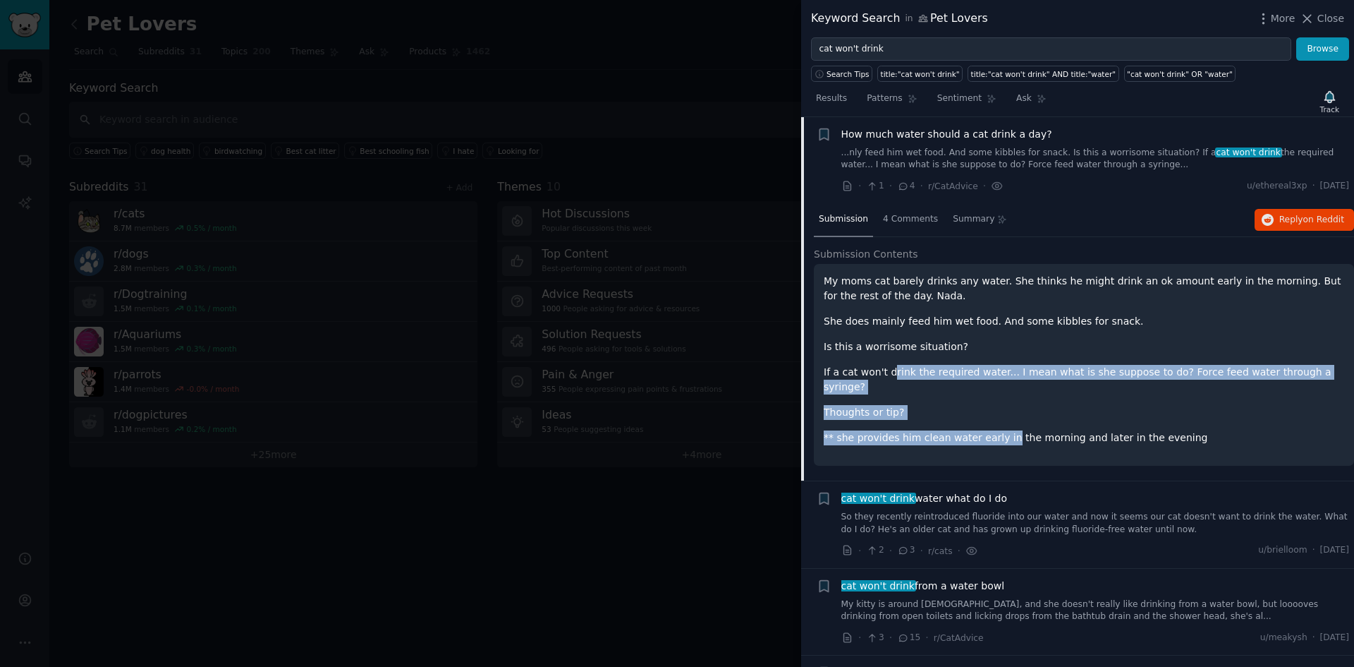
drag, startPoint x: 992, startPoint y: 421, endPoint x: 886, endPoint y: 373, distance: 116.8
click at [886, 373] on div "My moms cat barely drinks any water. She thinks he might drink an ok amount ear…" at bounding box center [1084, 359] width 521 height 171
click at [887, 372] on p "If a cat won't drink the required water... I mean what is she suppose to do? Fo…" at bounding box center [1084, 380] width 521 height 30
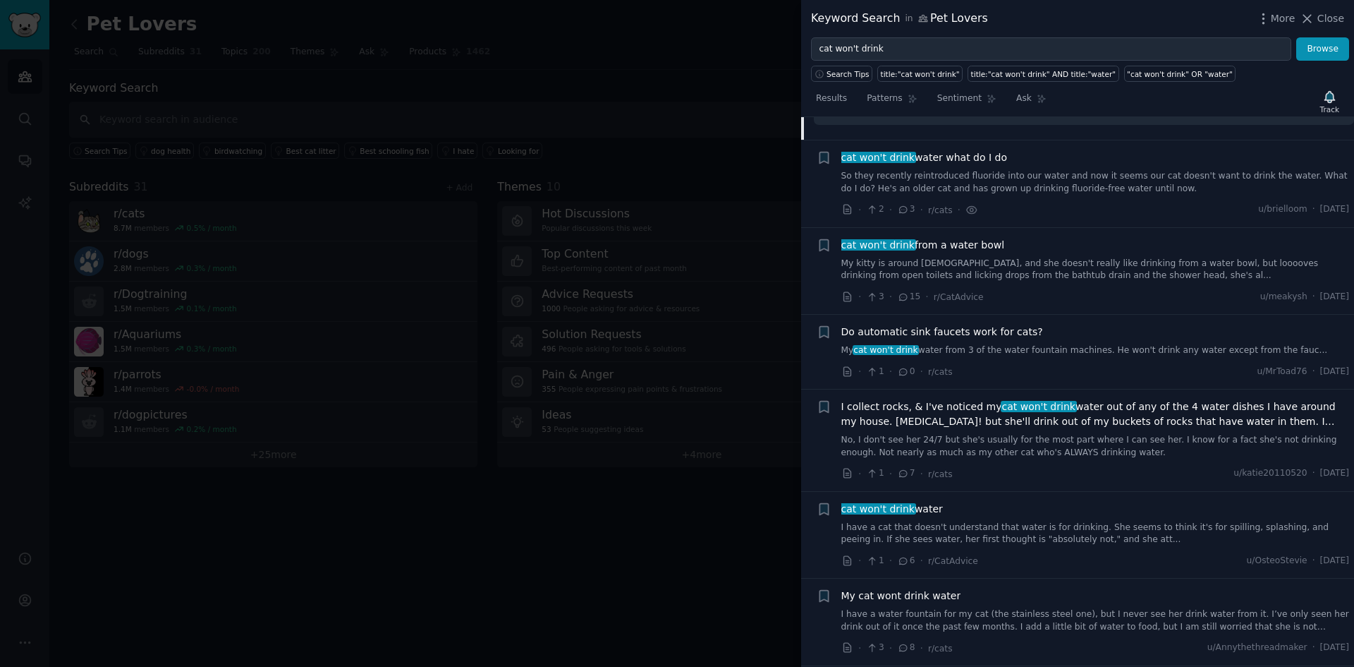
scroll to position [375, 0]
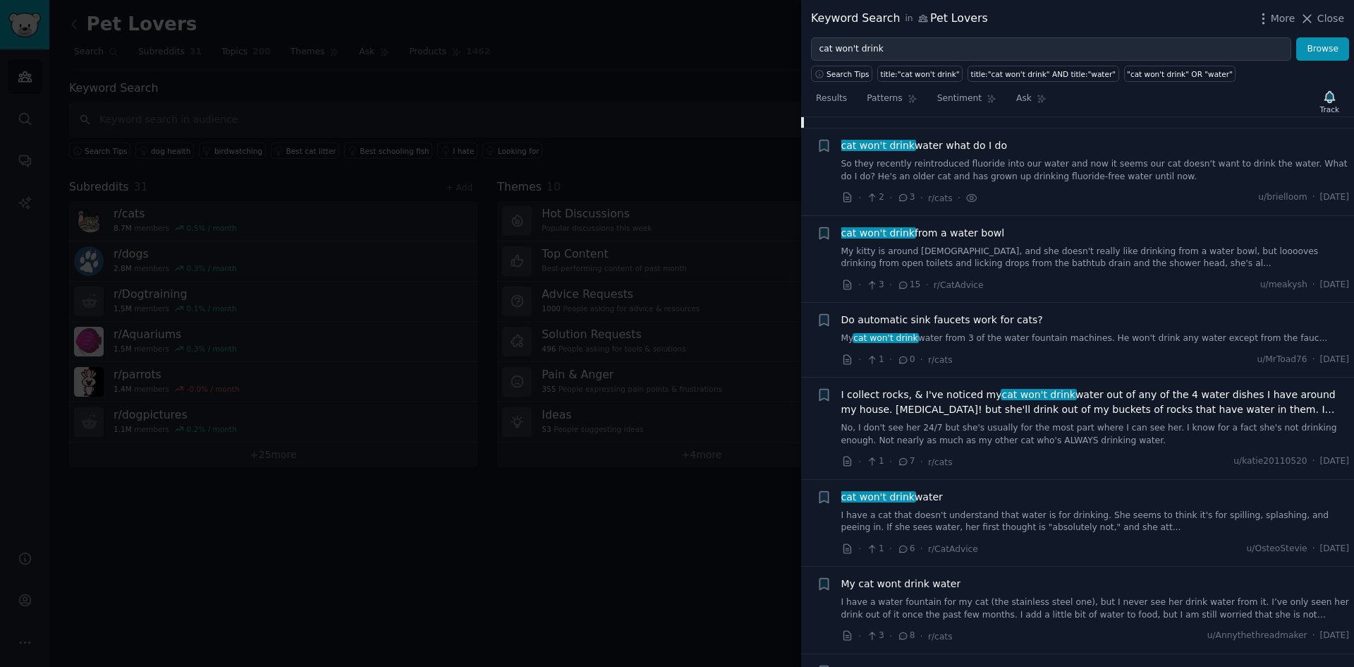
click at [1083, 396] on span "I collect rocks, & I've noticed my cat won't drink water out of any of the 4 wa…" at bounding box center [1096, 402] width 509 height 30
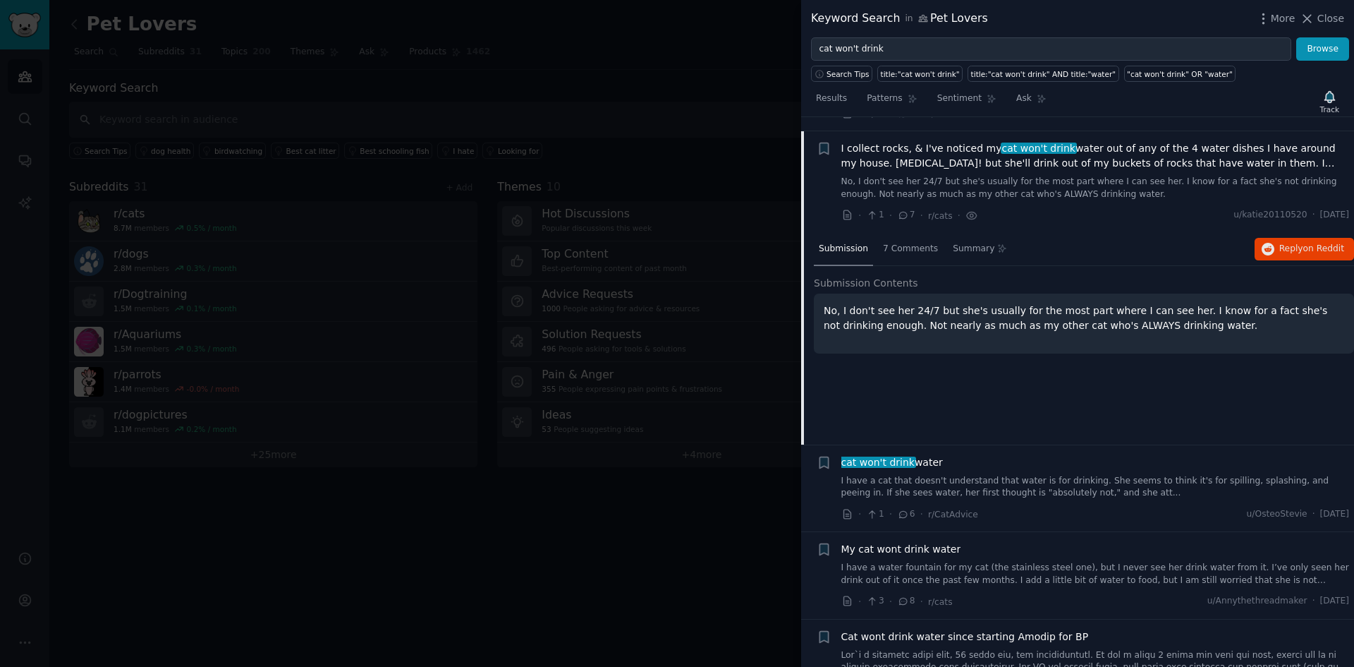
scroll to position [358, 0]
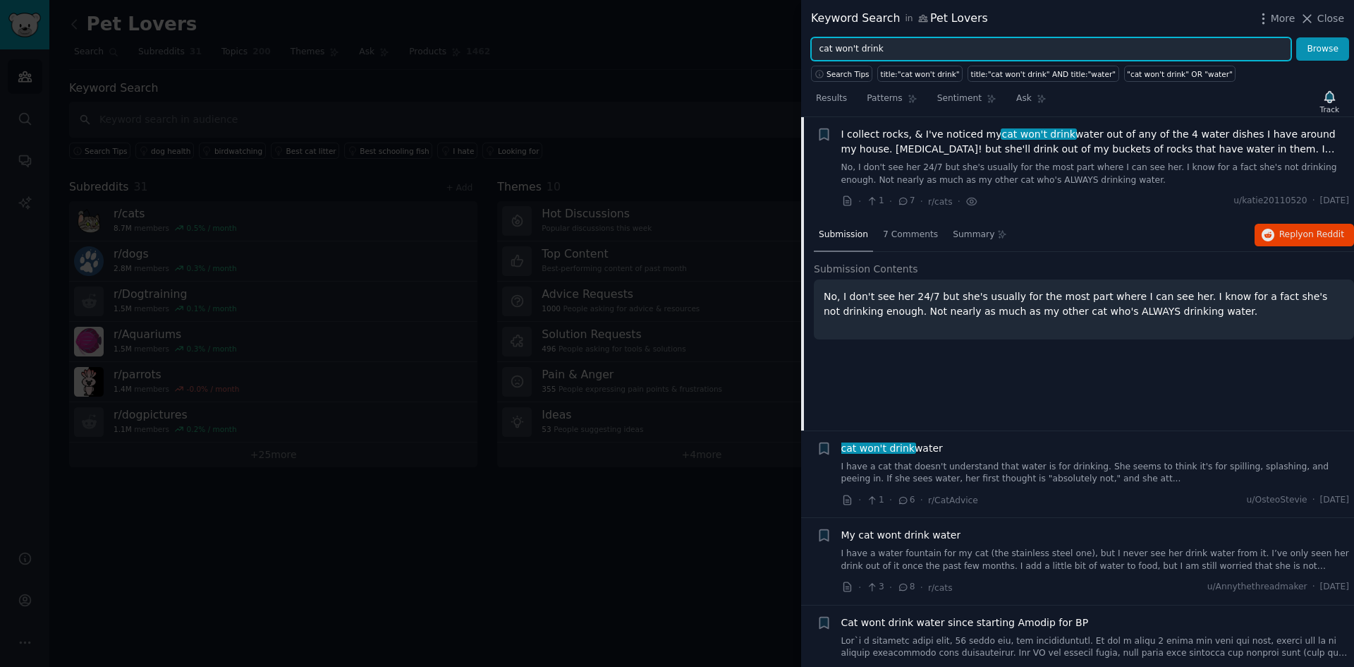
click at [944, 47] on input "cat won't drink" at bounding box center [1051, 49] width 480 height 24
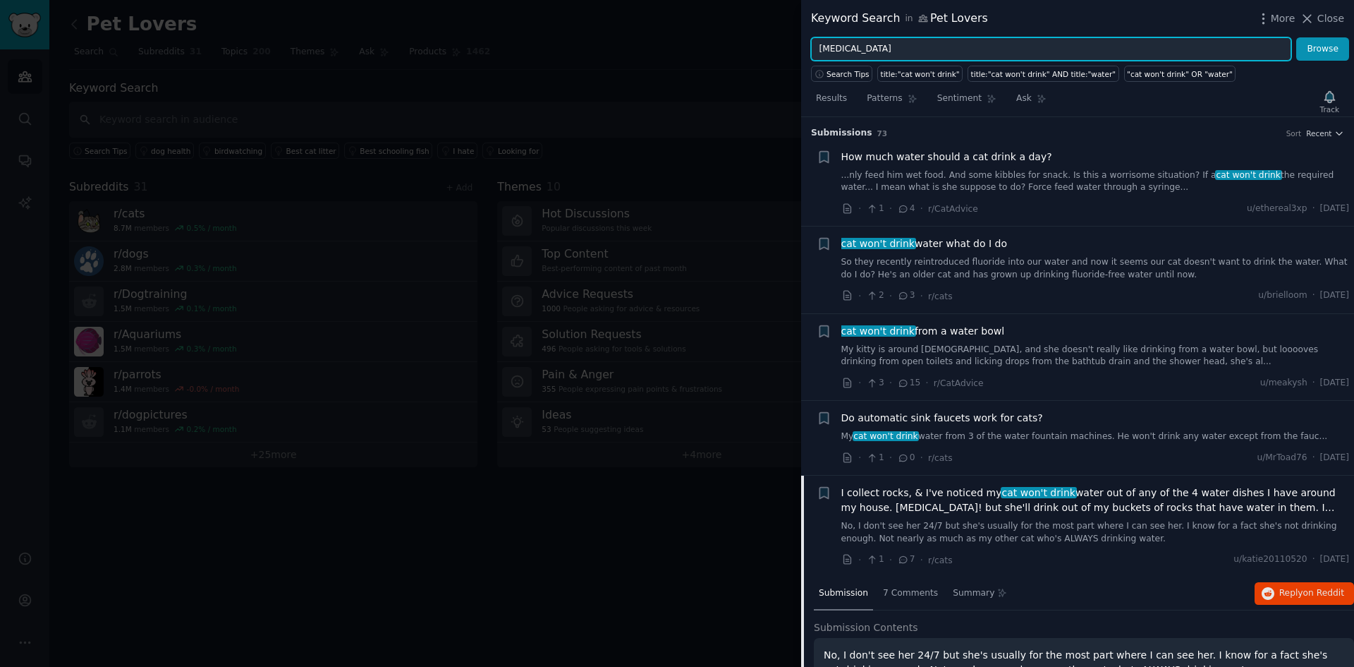
type input "arthritis"
click at [1297, 37] on button "Browse" at bounding box center [1323, 49] width 53 height 24
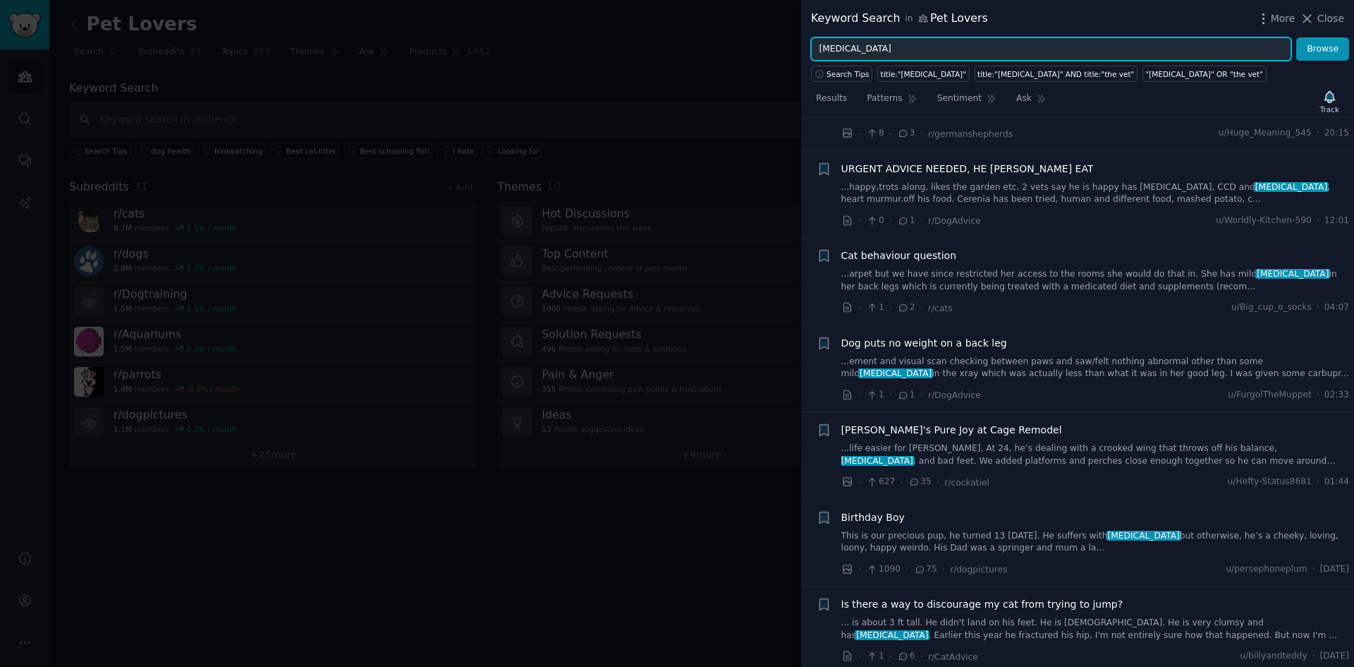
scroll to position [0, 0]
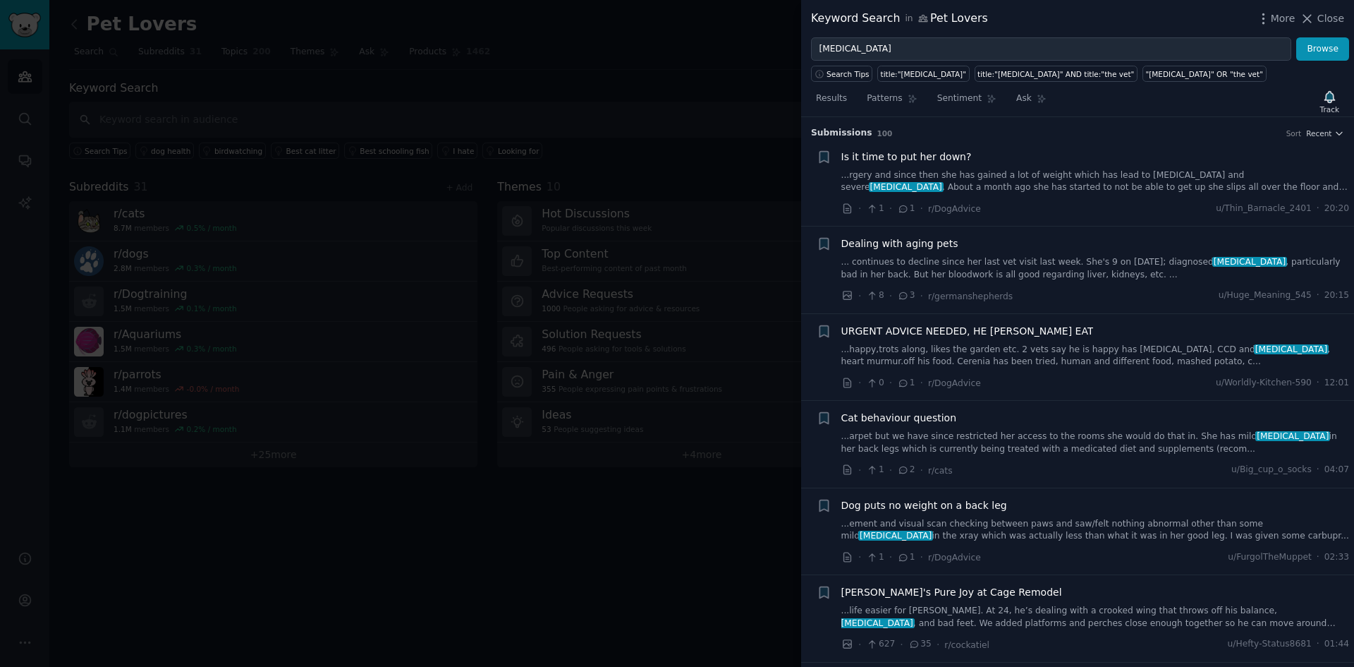
click at [1055, 195] on div "Is it time to put her down? ...rgery and since then she has gained a lot of wei…" at bounding box center [1096, 183] width 509 height 67
click at [1039, 181] on link "...rgery and since then she has gained a lot of weight which has lead to hip dy…" at bounding box center [1096, 181] width 509 height 25
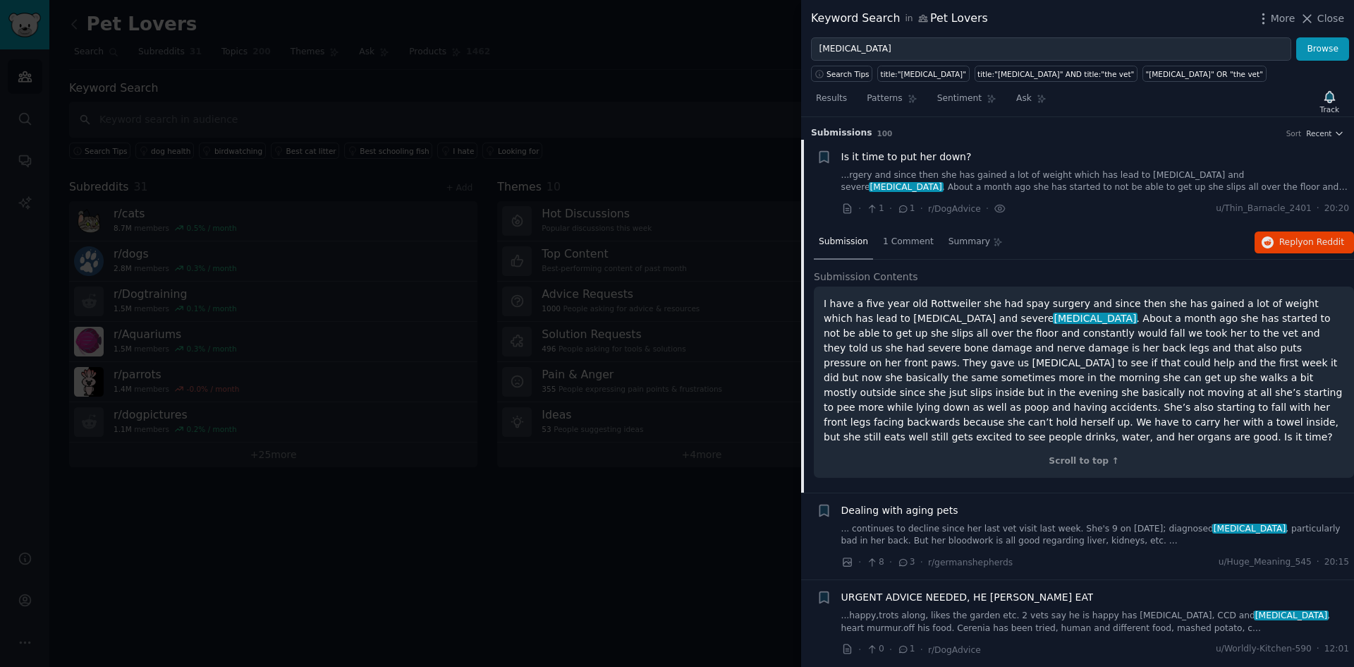
scroll to position [23, 0]
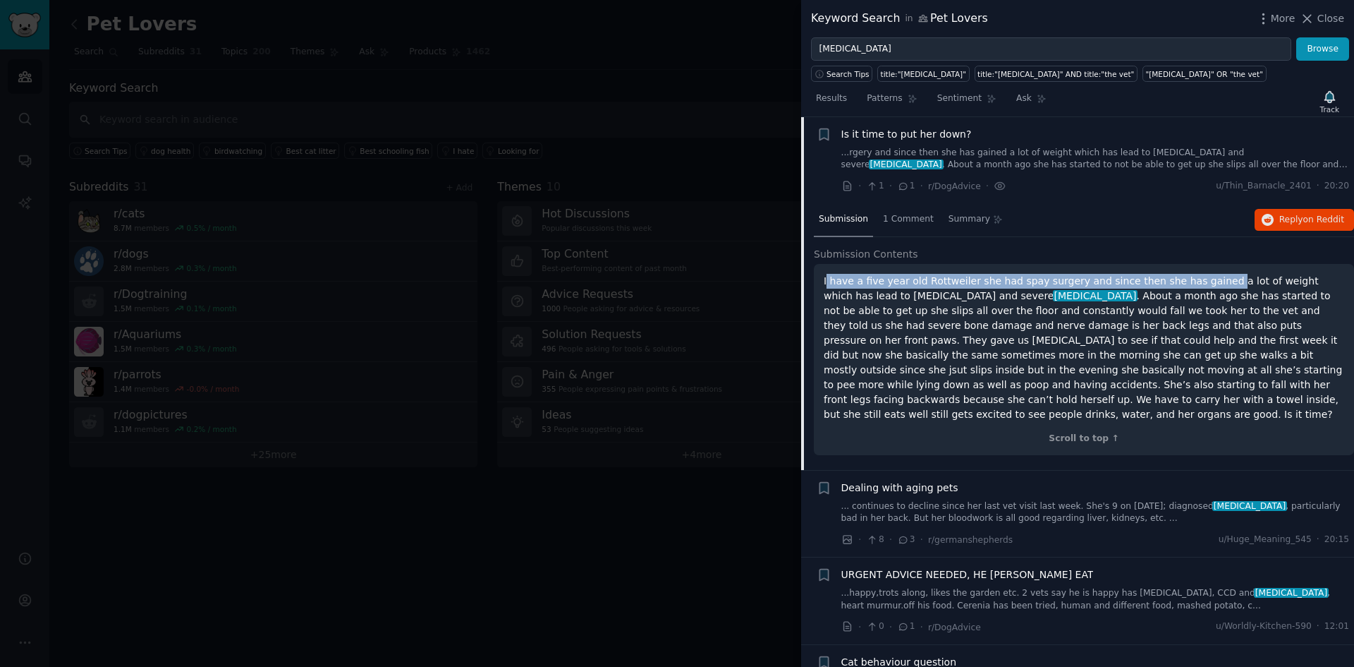
drag, startPoint x: 827, startPoint y: 283, endPoint x: 1194, endPoint y: 288, distance: 367.5
click at [1191, 287] on p "I have a five year old Rottweiler she had spay surgery and since then she has g…" at bounding box center [1084, 348] width 521 height 148
click at [1204, 289] on p "I have a five year old Rottweiler she had spay surgery and since then she has g…" at bounding box center [1084, 348] width 521 height 148
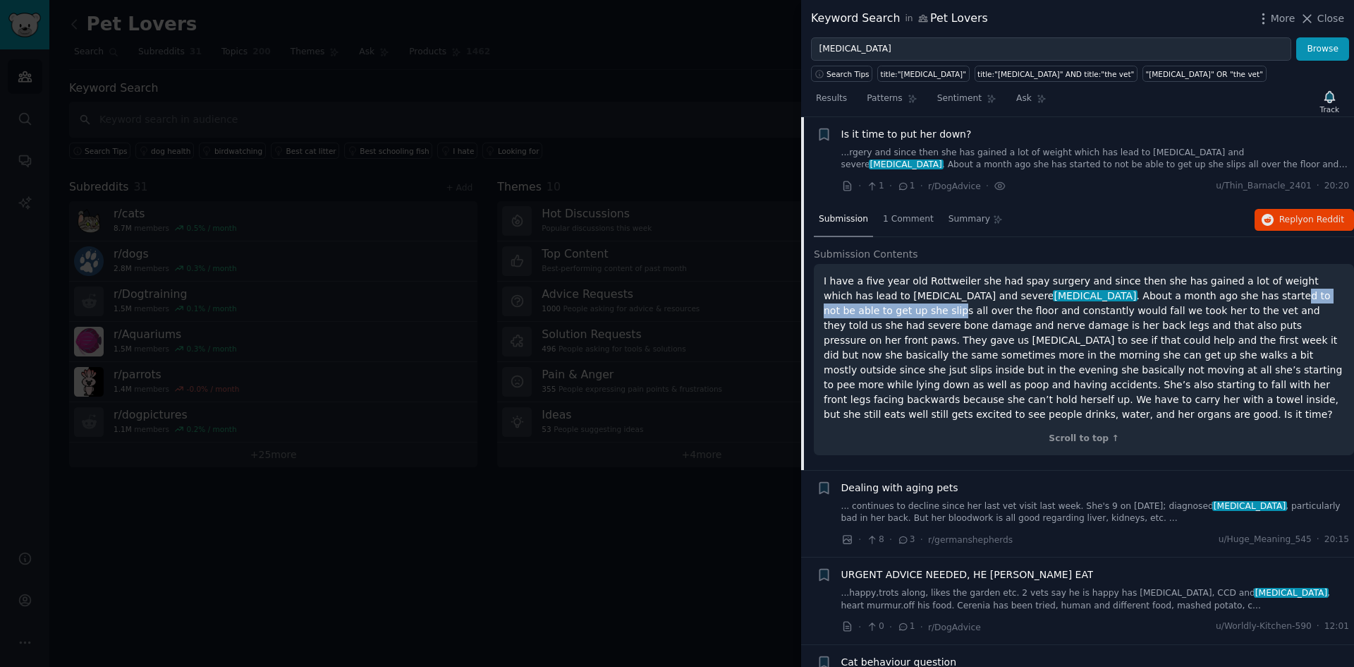
drag, startPoint x: 1117, startPoint y: 289, endPoint x: 1271, endPoint y: 300, distance: 154.9
click at [1271, 300] on p "I have a five year old Rottweiler she had spay surgery and since then she has g…" at bounding box center [1084, 348] width 521 height 148
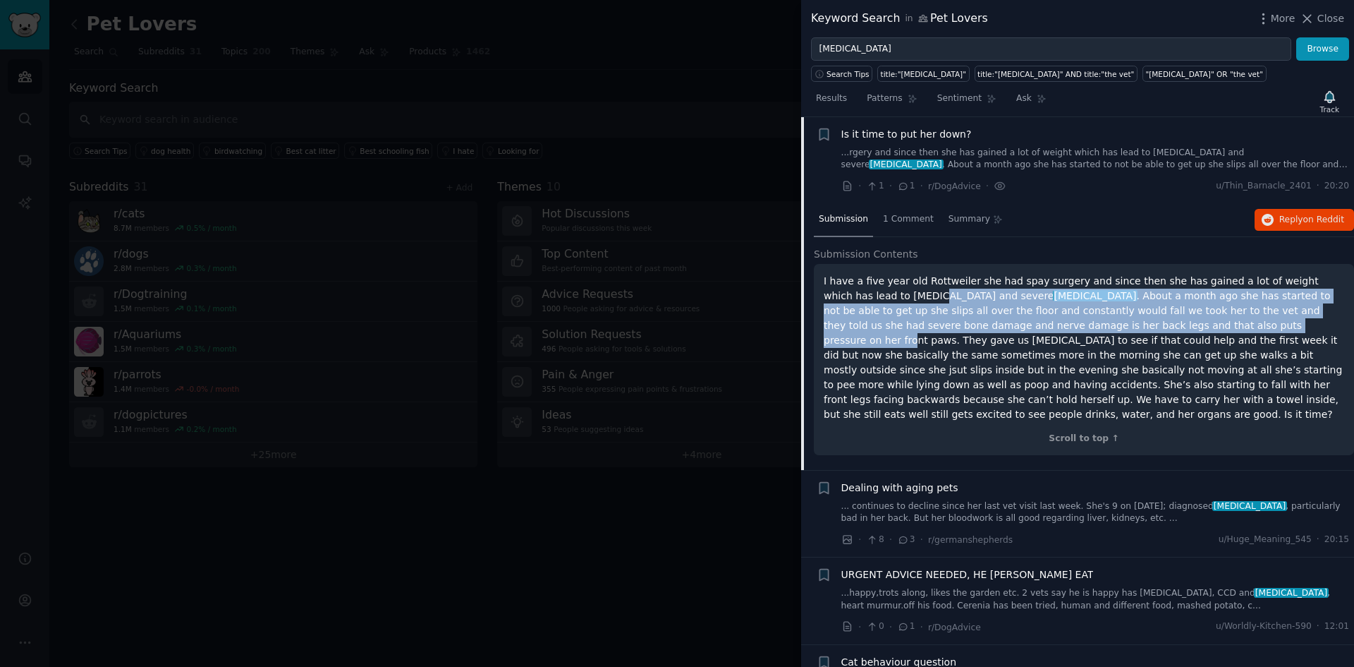
drag, startPoint x: 852, startPoint y: 289, endPoint x: 1102, endPoint y: 329, distance: 252.9
click at [1100, 329] on p "I have a five year old Rottweiler she had spay surgery and since then she has g…" at bounding box center [1084, 348] width 521 height 148
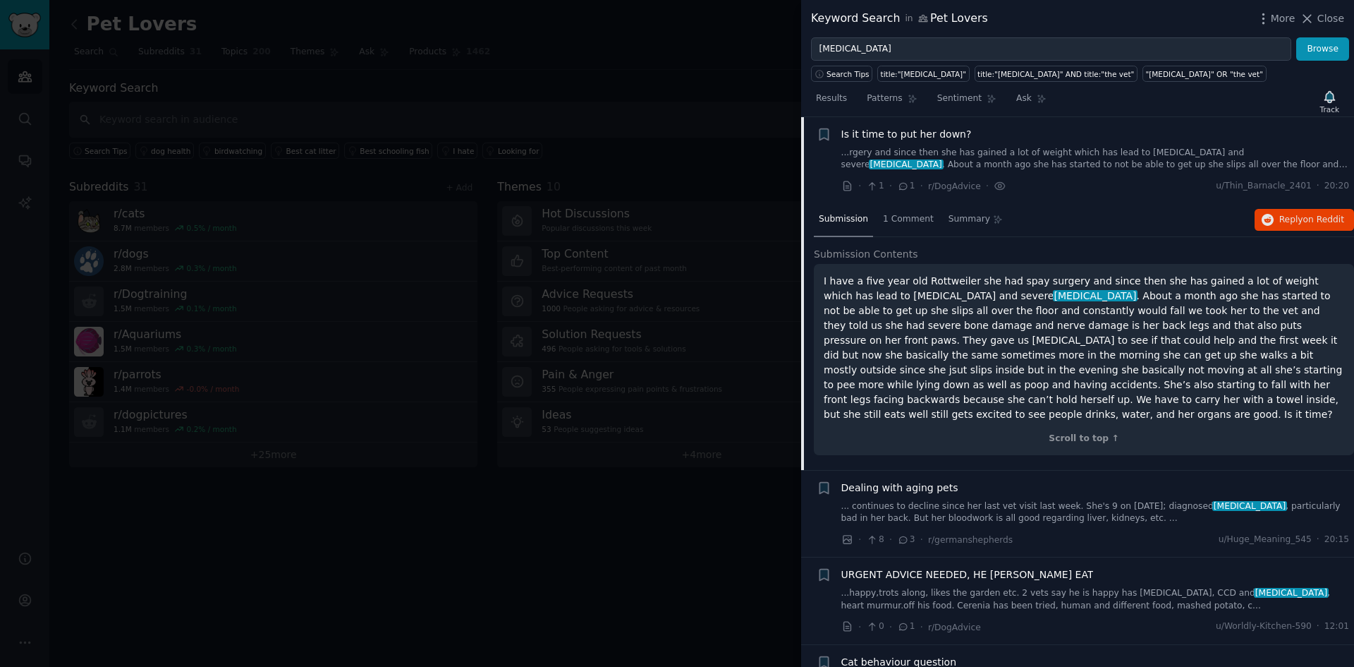
click at [1117, 332] on p "I have a five year old Rottweiler she had spay surgery and since then she has g…" at bounding box center [1084, 348] width 521 height 148
click at [946, 311] on p "I have a five year old Rottweiler she had spay surgery and since then she has g…" at bounding box center [1084, 348] width 521 height 148
drag, startPoint x: 933, startPoint y: 298, endPoint x: 1038, endPoint y: 306, distance: 105.4
click at [1007, 303] on p "I have a five year old Rottweiler she had spay surgery and since then she has g…" at bounding box center [1084, 348] width 521 height 148
click at [1101, 309] on p "I have a five year old Rottweiler she had spay surgery and since then she has g…" at bounding box center [1084, 348] width 521 height 148
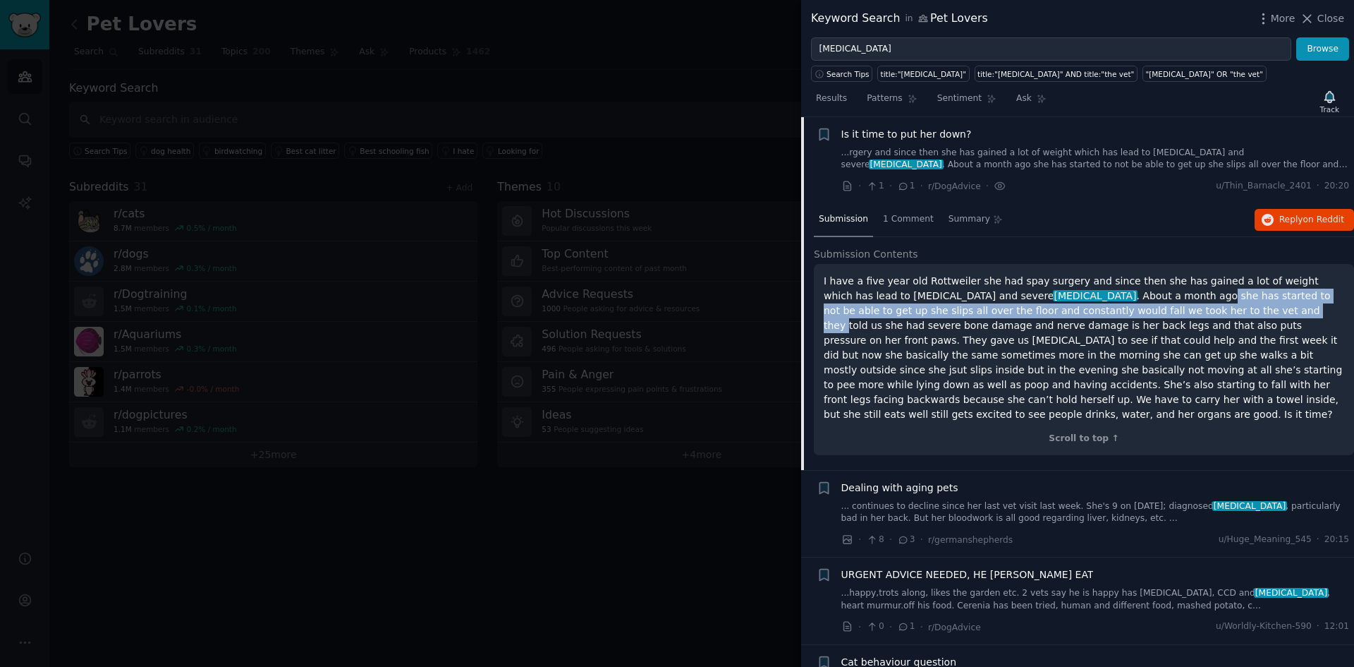
drag, startPoint x: 1067, startPoint y: 300, endPoint x: 1143, endPoint y: 309, distance: 76.0
click at [1105, 304] on p "I have a five year old Rottweiler she had spay surgery and since then she has g…" at bounding box center [1084, 348] width 521 height 148
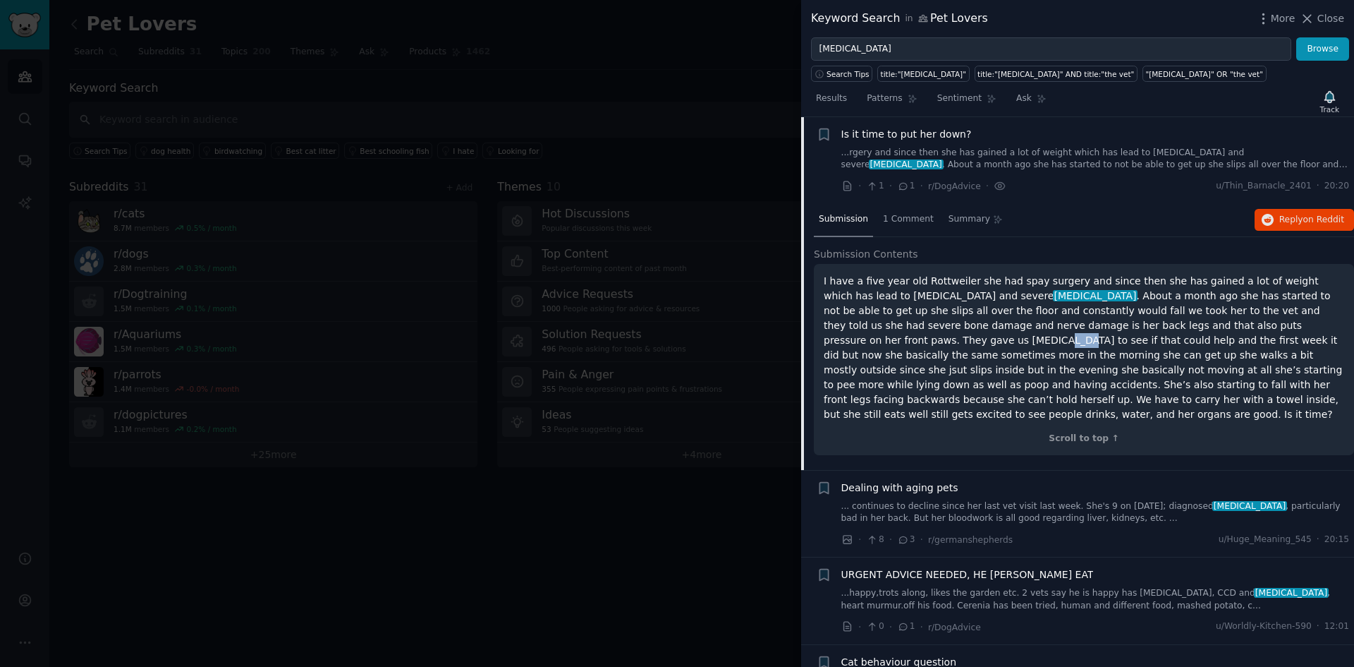
click at [1256, 332] on p "I have a five year old Rottweiler she had spay surgery and since then she has g…" at bounding box center [1084, 348] width 521 height 148
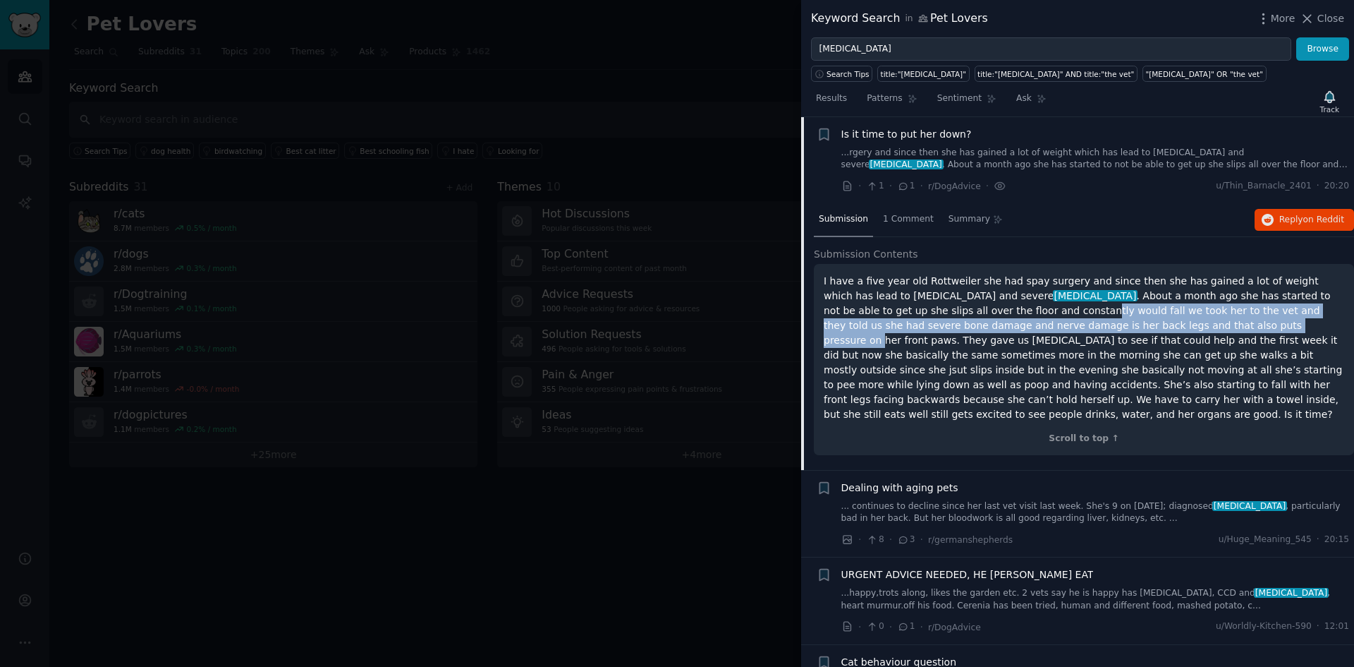
drag, startPoint x: 914, startPoint y: 318, endPoint x: 1072, endPoint y: 330, distance: 158.5
click at [1069, 329] on p "I have a five year old Rottweiler she had spay surgery and since then she has g…" at bounding box center [1084, 348] width 521 height 148
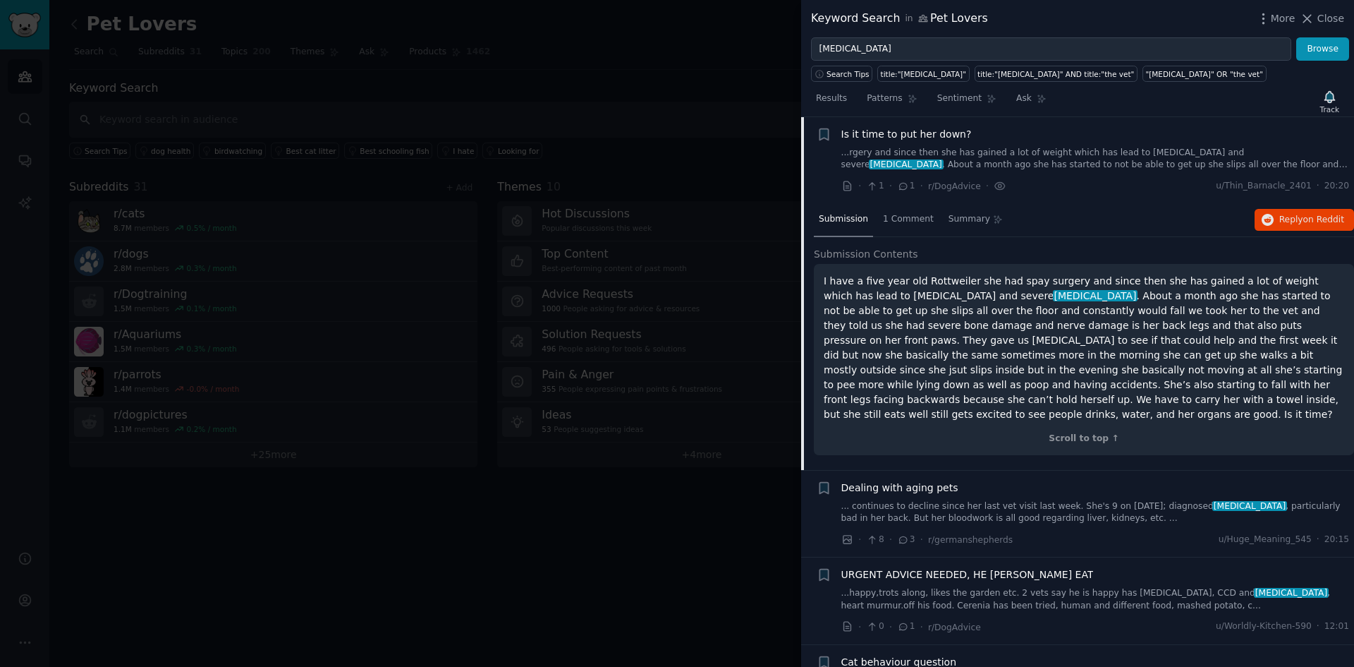
click at [1077, 332] on p "I have a five year old Rottweiler she had spay surgery and since then she has g…" at bounding box center [1084, 348] width 521 height 148
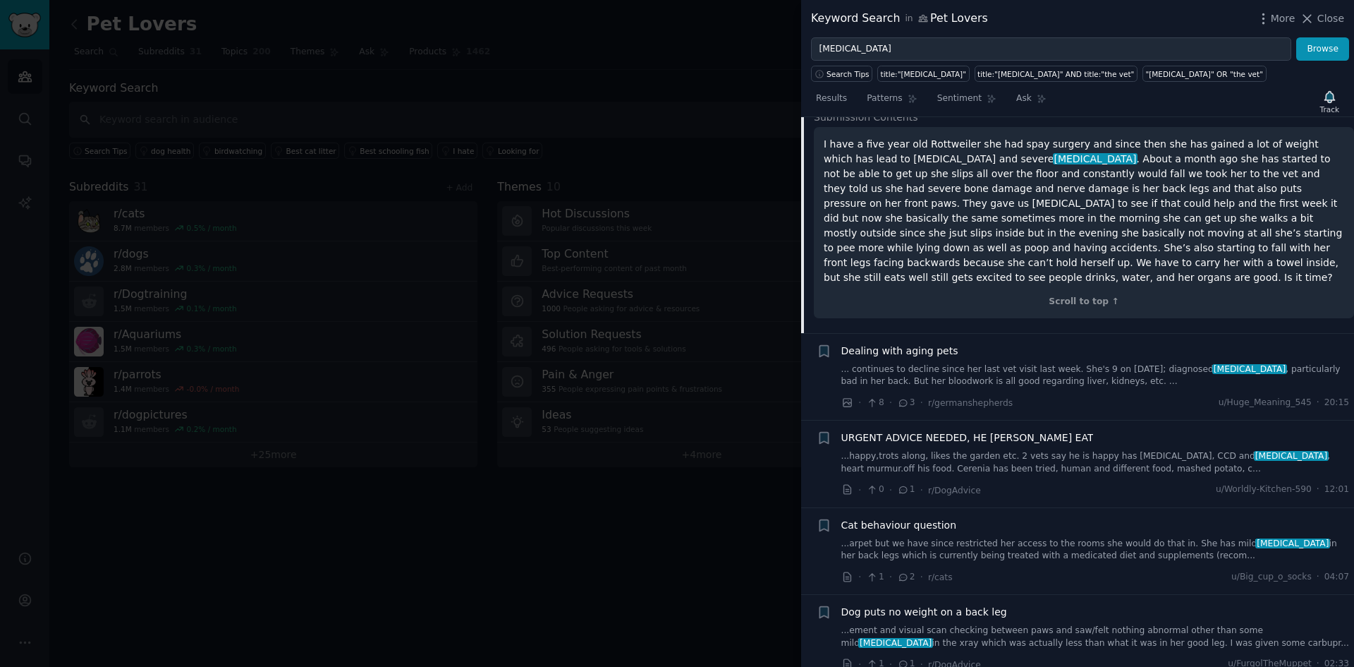
scroll to position [164, 0]
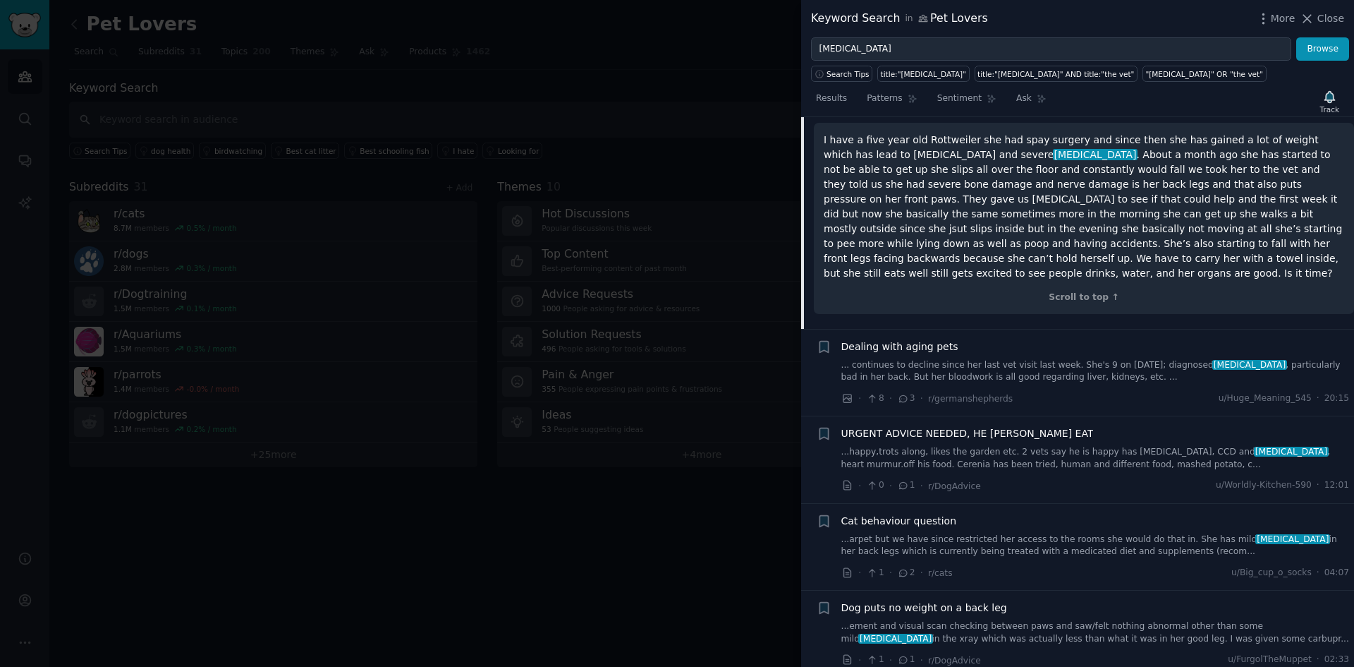
click at [979, 362] on link "... continues to decline since her last vet visit last week. She's 9 on October…" at bounding box center [1096, 371] width 509 height 25
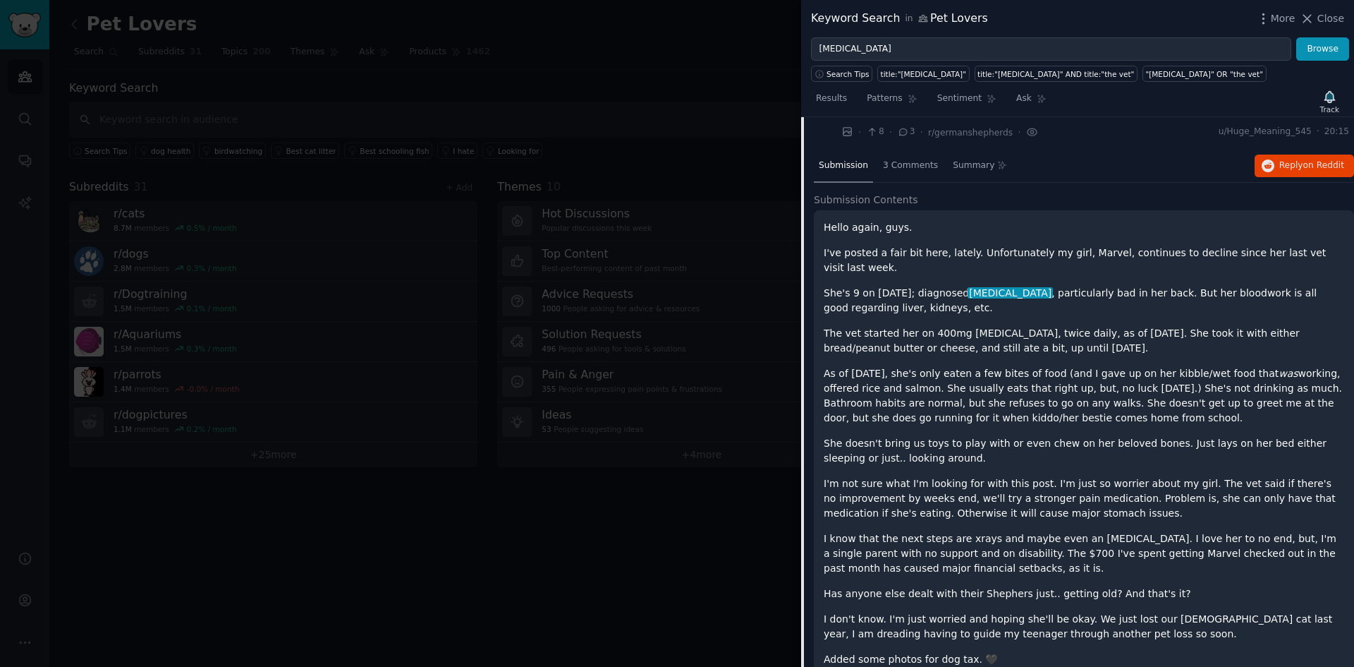
scroll to position [109, 0]
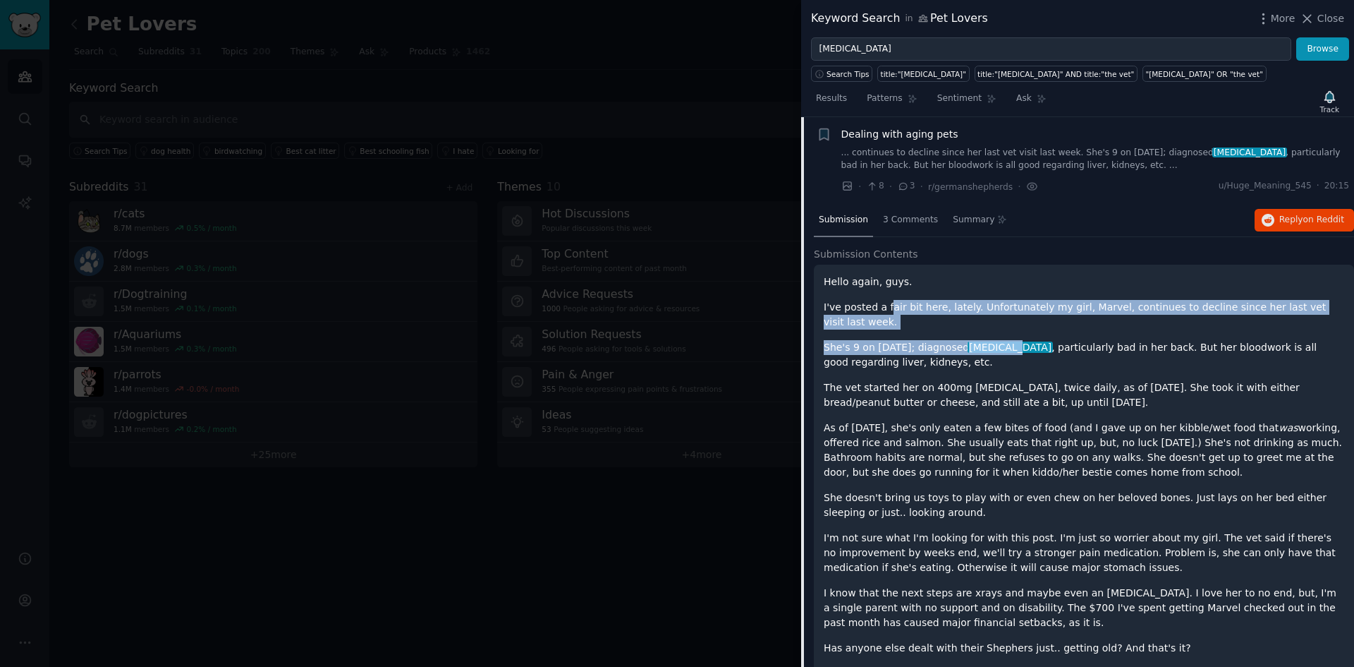
drag, startPoint x: 890, startPoint y: 310, endPoint x: 1023, endPoint y: 341, distance: 136.2
click at [1020, 339] on div "Hello again, guys. I've posted a fair bit here, lately. Unfortunately my girl, …" at bounding box center [1084, 497] width 521 height 447
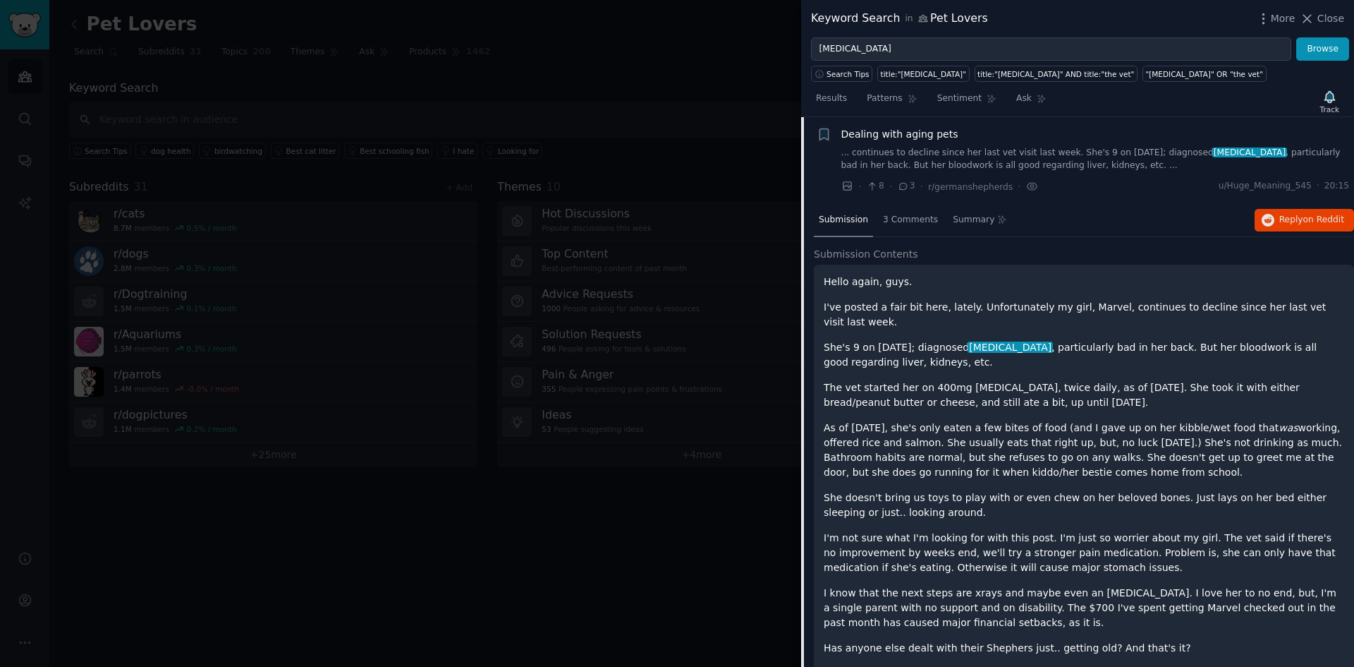
click at [1031, 342] on p "She's 9 on October 20th; diagnosed arthritis , particularly bad in her back. Bu…" at bounding box center [1084, 355] width 521 height 30
drag, startPoint x: 990, startPoint y: 329, endPoint x: 1139, endPoint y: 358, distance: 151.6
click at [1139, 358] on div "Hello again, guys. I've posted a fair bit here, lately. Unfortunately my girl, …" at bounding box center [1084, 497] width 521 height 447
click at [1140, 358] on div "Hello again, guys. I've posted a fair bit here, lately. Unfortunately my girl, …" at bounding box center [1084, 497] width 521 height 447
click at [902, 300] on p "I've posted a fair bit here, lately. Unfortunately my girl, Marvel, continues t…" at bounding box center [1084, 315] width 521 height 30
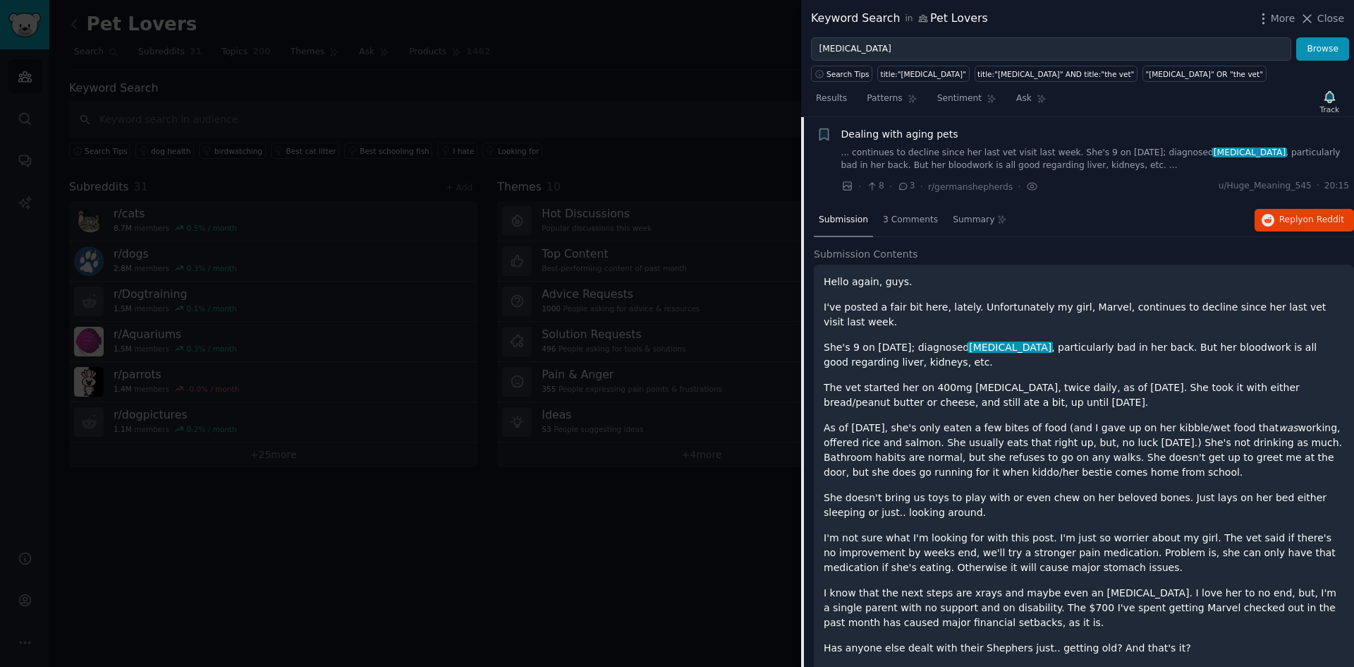
drag, startPoint x: 911, startPoint y: 304, endPoint x: 1003, endPoint y: 348, distance: 102.2
click at [987, 342] on div "Hello again, guys. I've posted a fair bit here, lately. Unfortunately my girl, …" at bounding box center [1084, 497] width 521 height 447
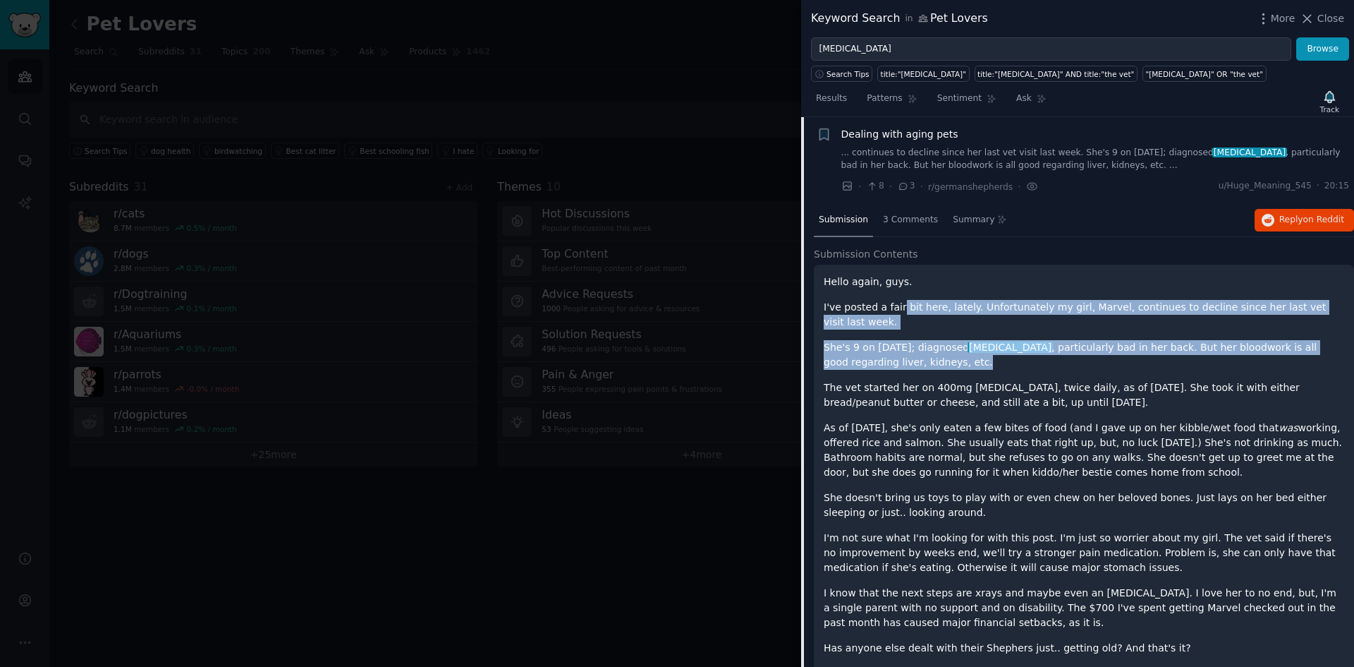
click at [1021, 353] on p "She's 9 on October 20th; diagnosed arthritis , particularly bad in her back. Bu…" at bounding box center [1084, 355] width 521 height 30
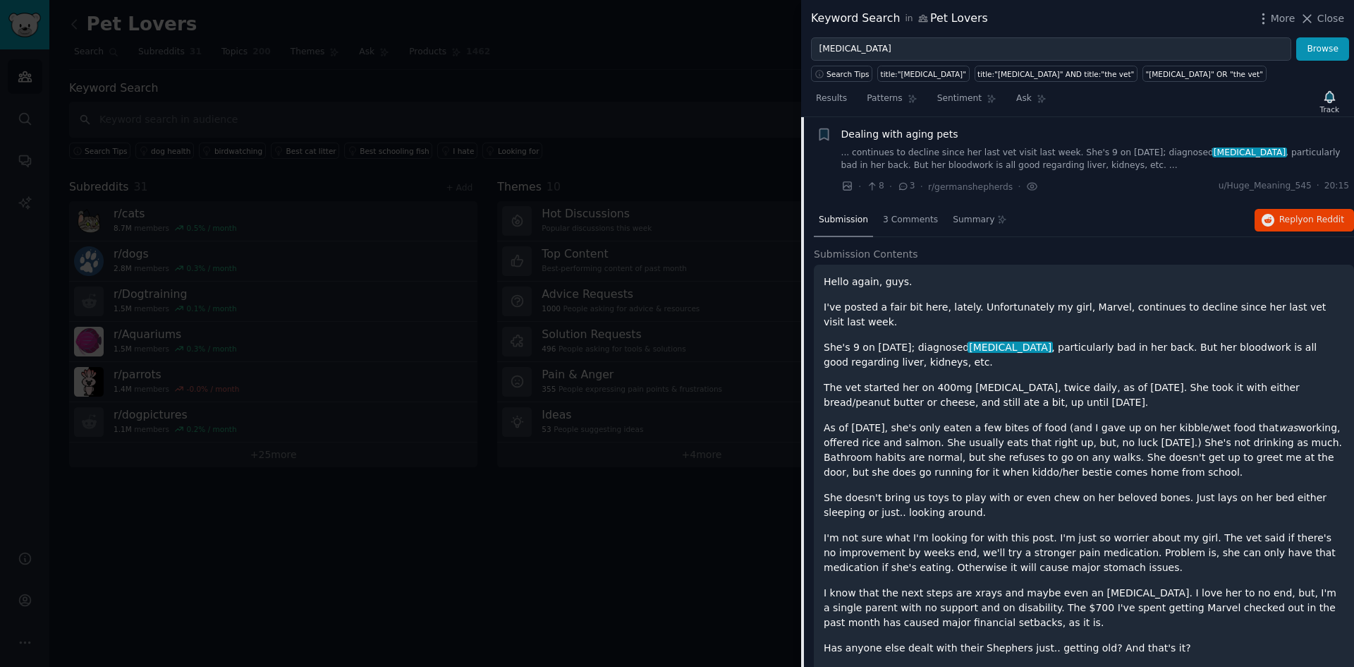
click at [1040, 396] on div "Hello again, guys. I've posted a fair bit here, lately. Unfortunately my girl, …" at bounding box center [1084, 497] width 521 height 447
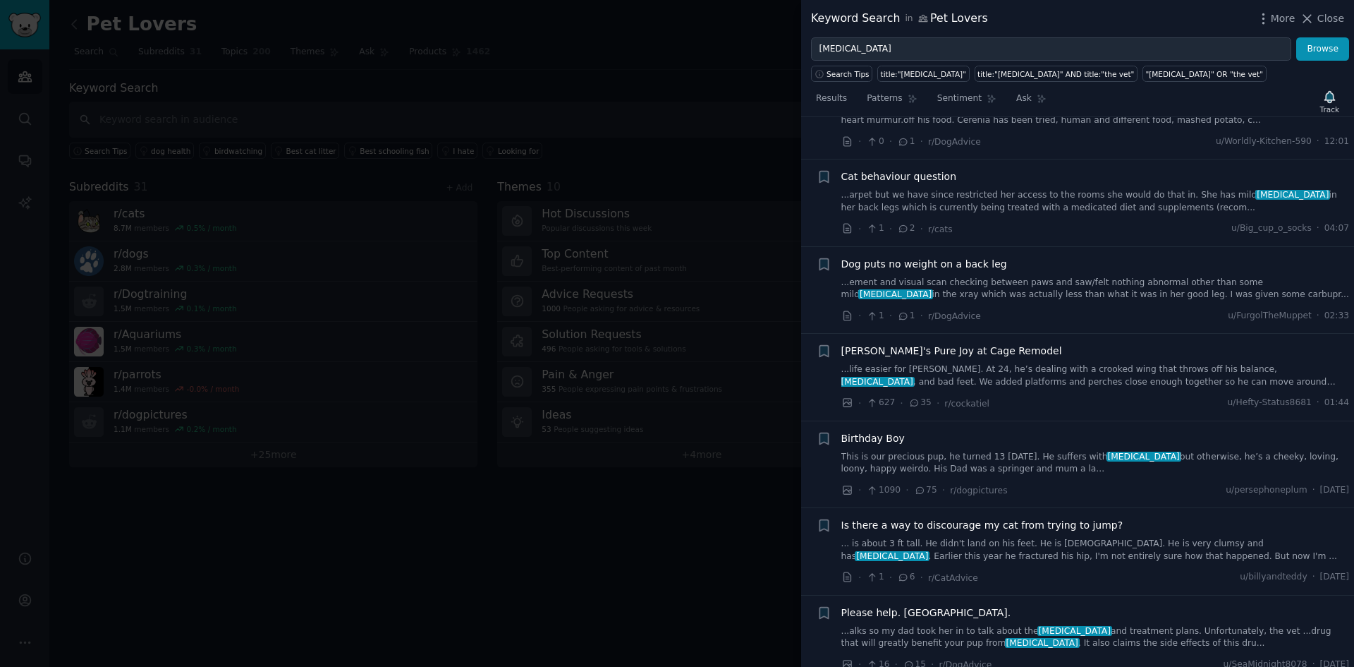
scroll to position [1167, 0]
